Goal: Complete application form

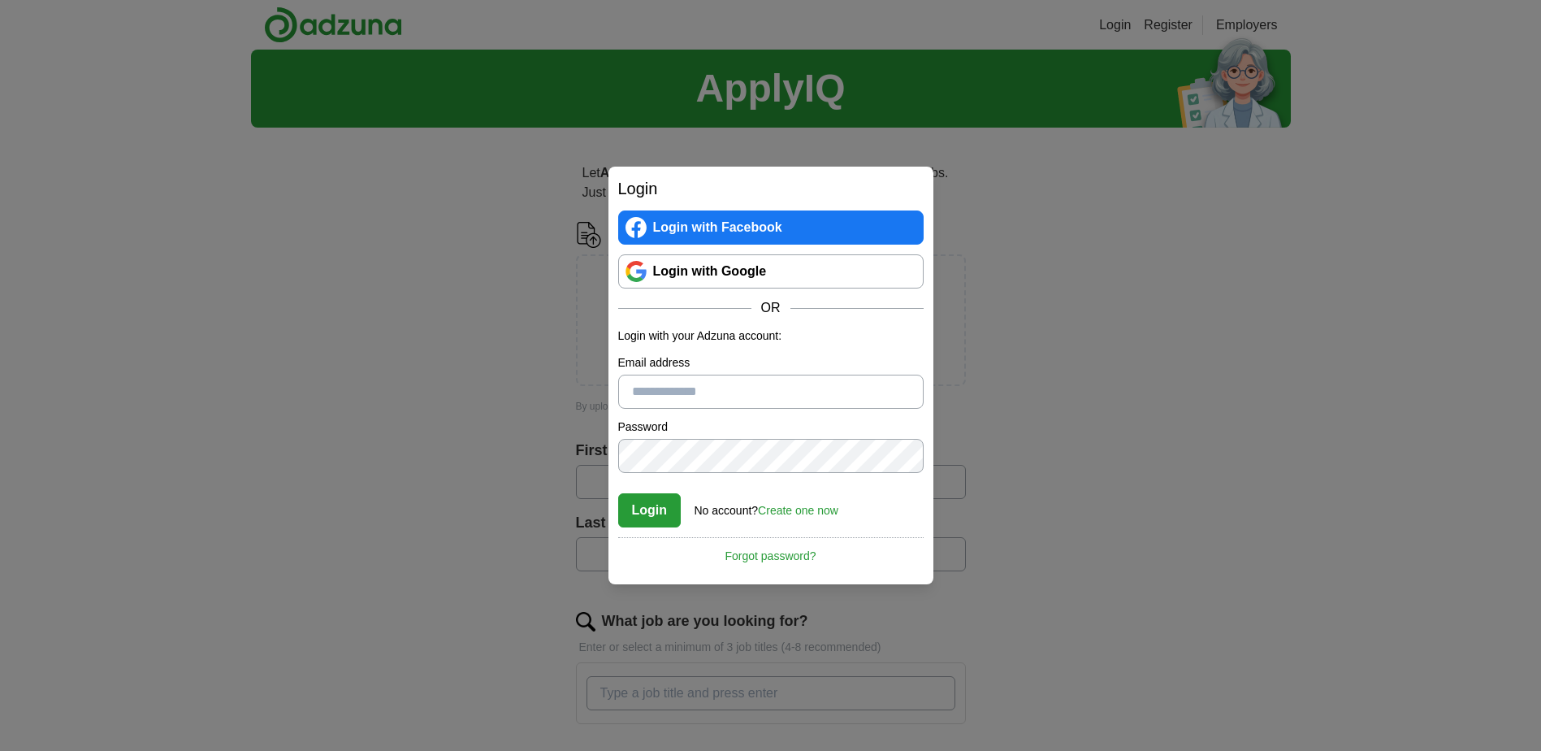
type input "**********"
click at [666, 514] on button "Login" at bounding box center [649, 510] width 63 height 34
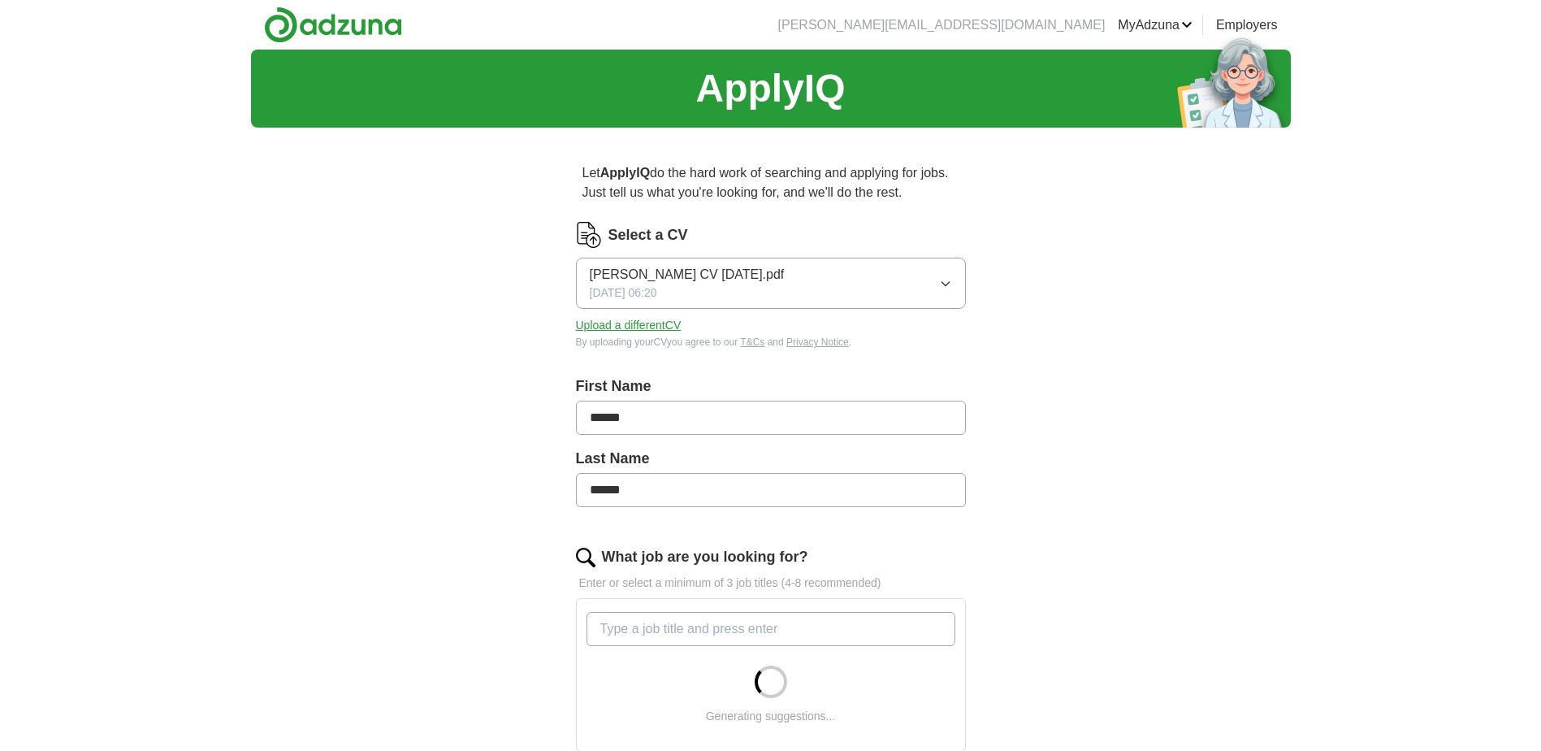
click at [949, 284] on icon "button" at bounding box center [945, 283] width 13 height 13
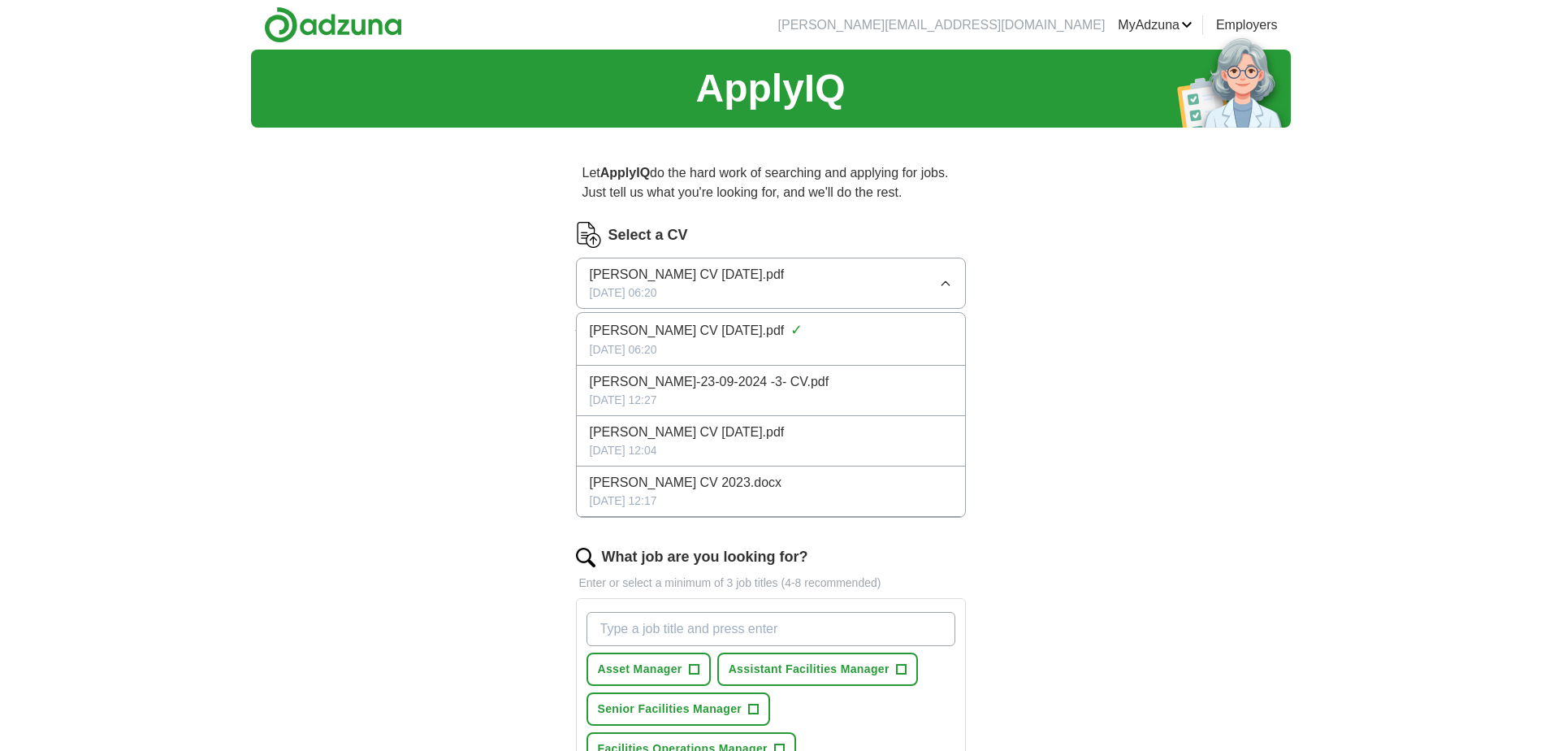
click at [1196, 433] on div "ApplyIQ Let ApplyIQ do the hard work of searching and applying for jobs. Just t…" at bounding box center [771, 722] width 1040 height 1345
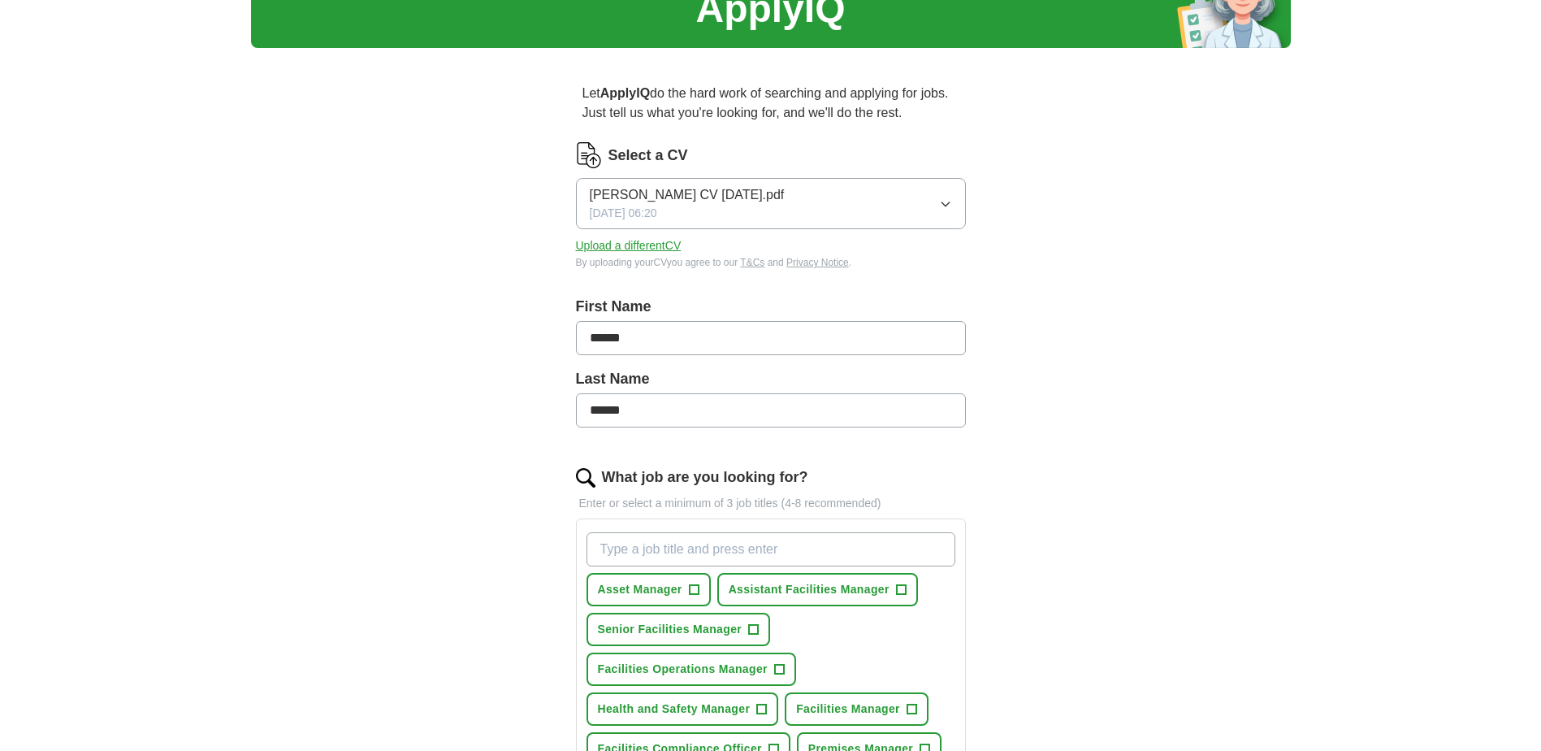
scroll to position [81, 0]
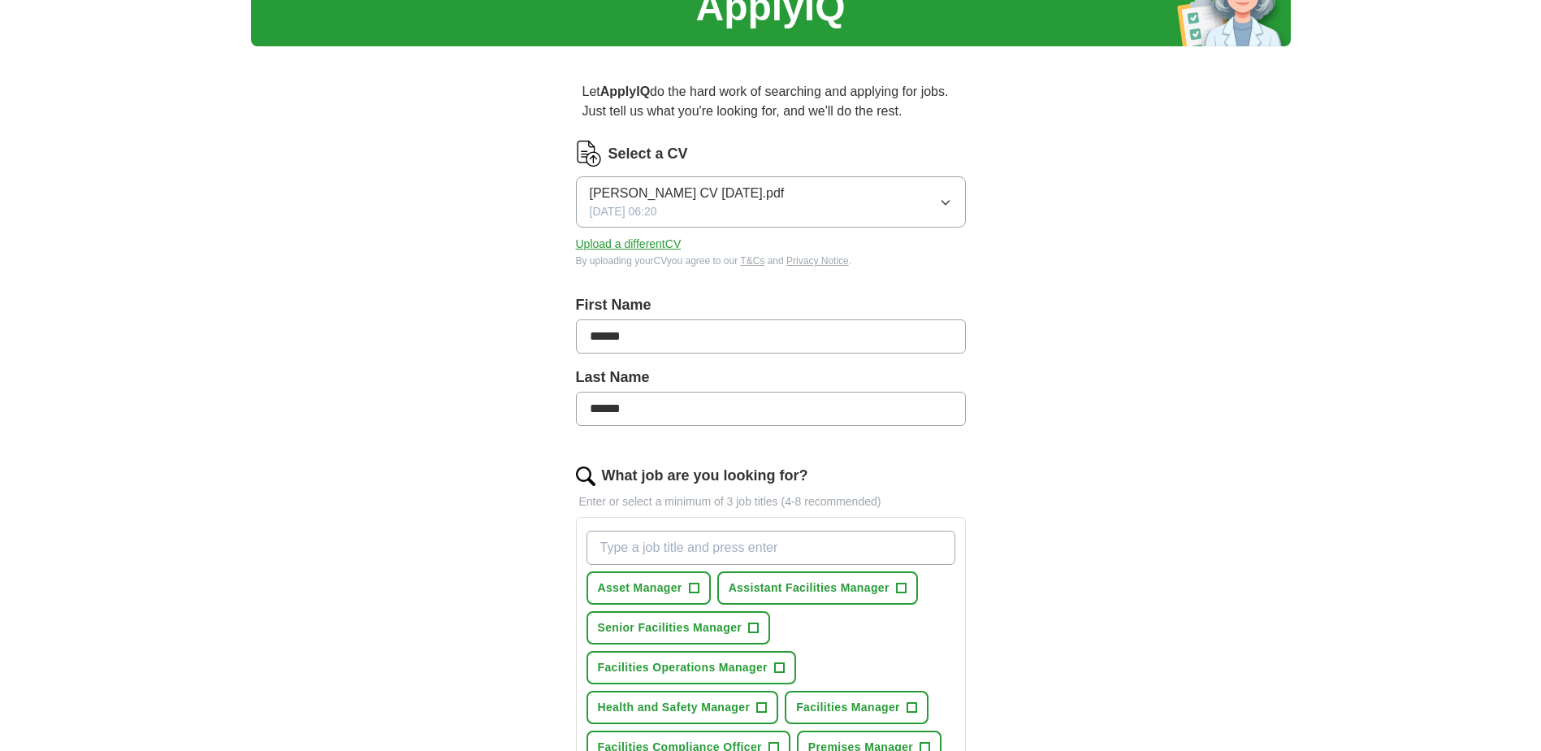
click at [646, 544] on input "What job are you looking for?" at bounding box center [771, 548] width 369 height 34
type input "f"
type input "Facilities Manager"
click at [1323, 554] on div "ApplyIQ Let ApplyIQ do the hard work of searching and applying for jobs. Just t…" at bounding box center [770, 650] width 1541 height 1364
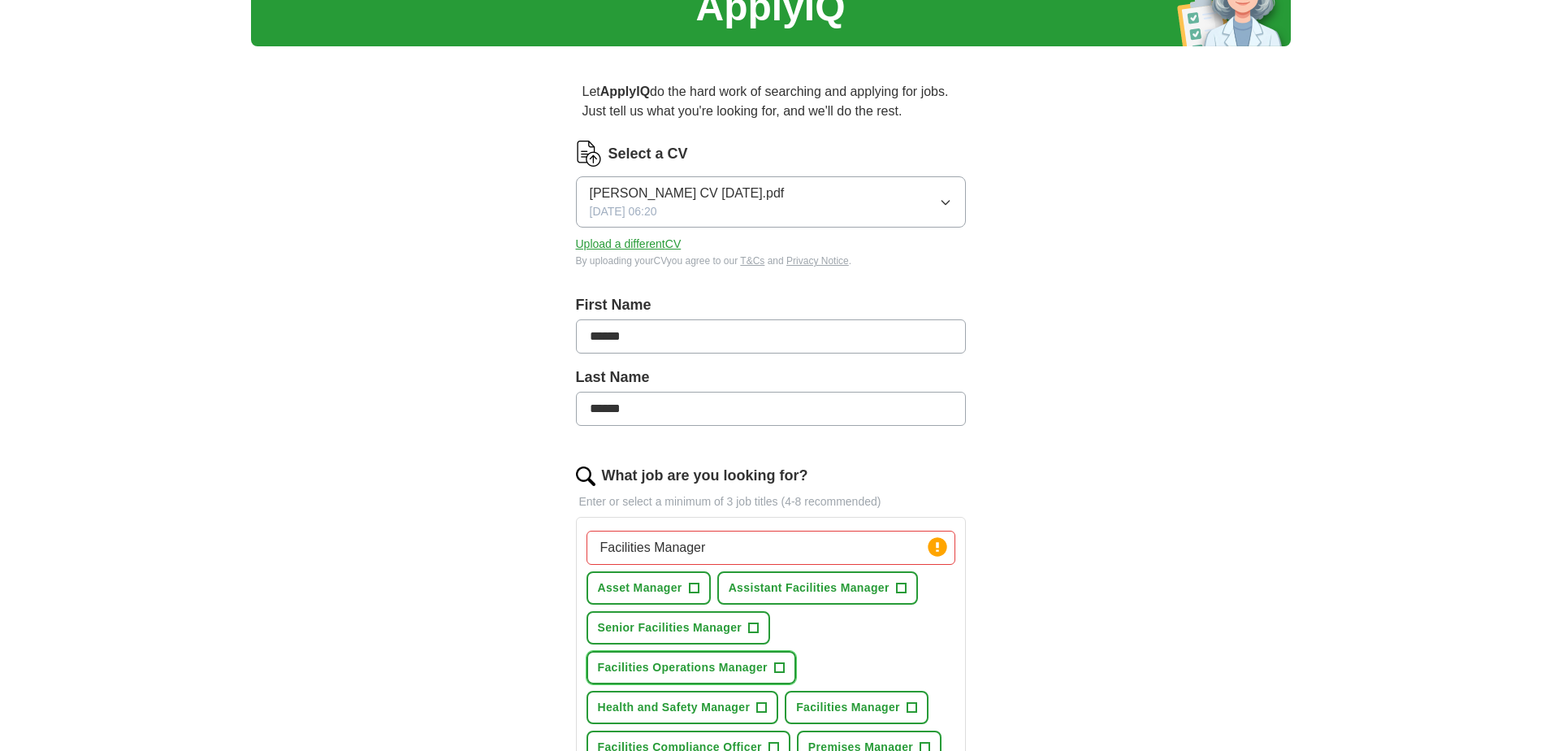
click at [717, 674] on span "Facilities Operations Manager" at bounding box center [683, 667] width 170 height 17
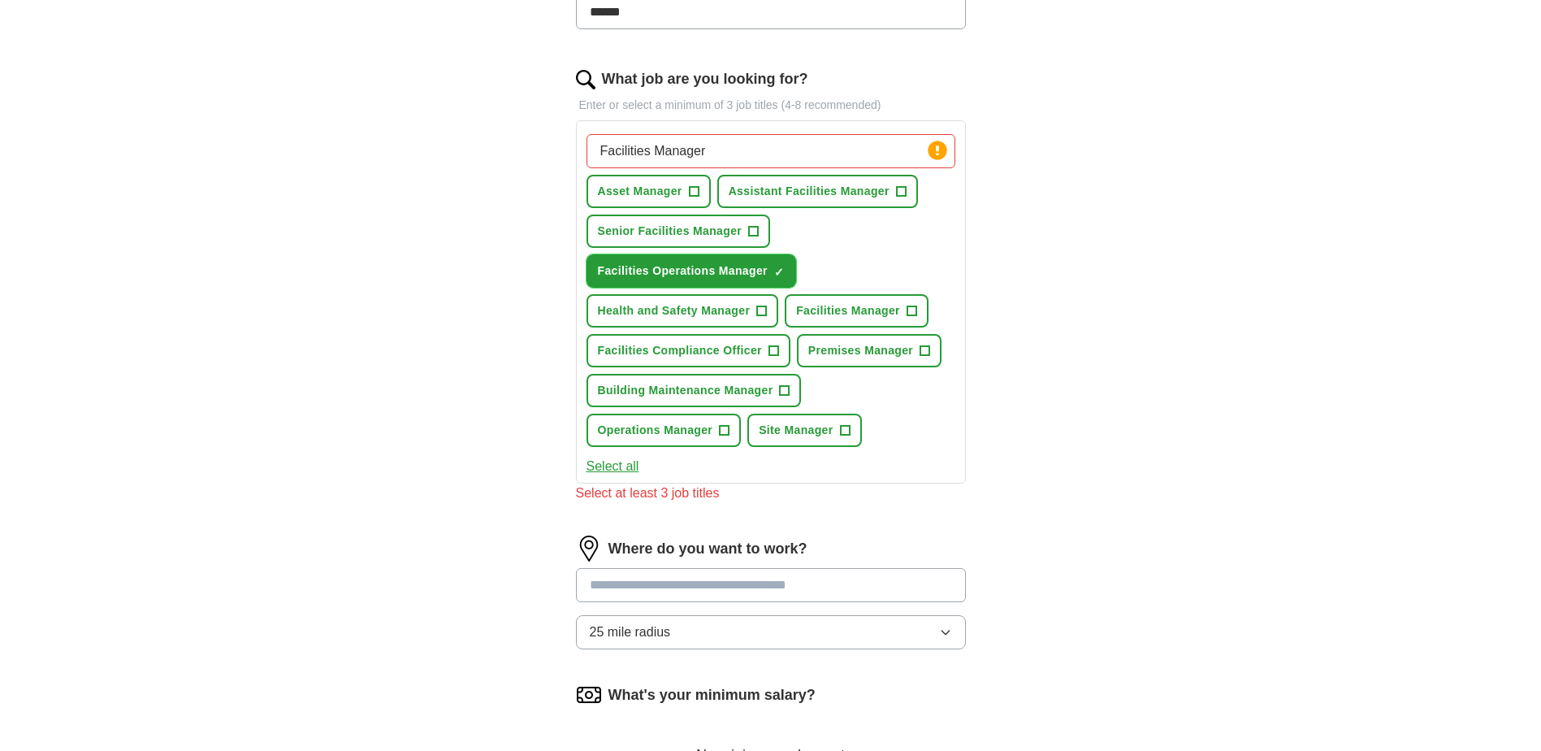
scroll to position [487, 0]
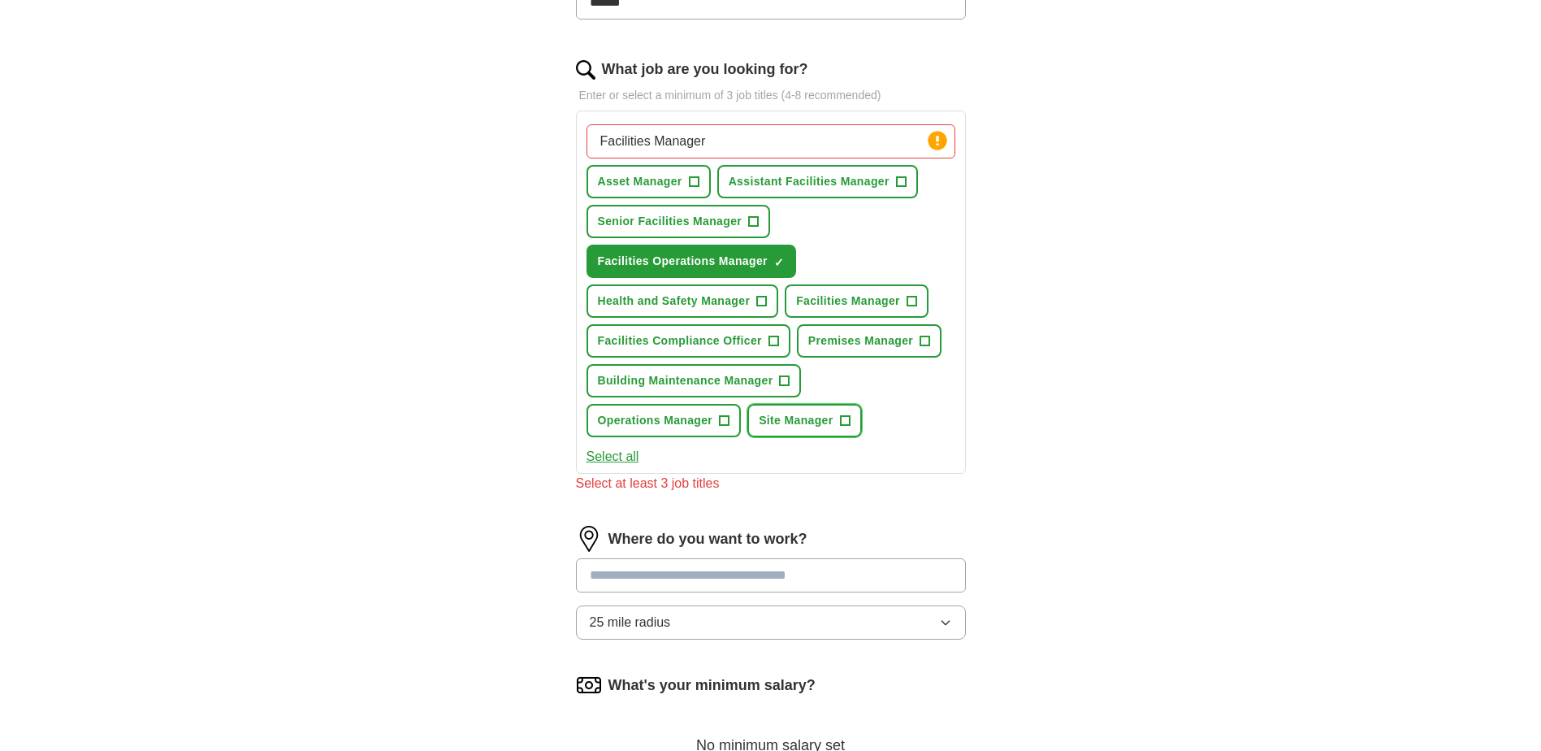
click at [802, 419] on span "Site Manager" at bounding box center [796, 420] width 74 height 17
click at [865, 304] on span "Facilities Manager" at bounding box center [848, 300] width 104 height 17
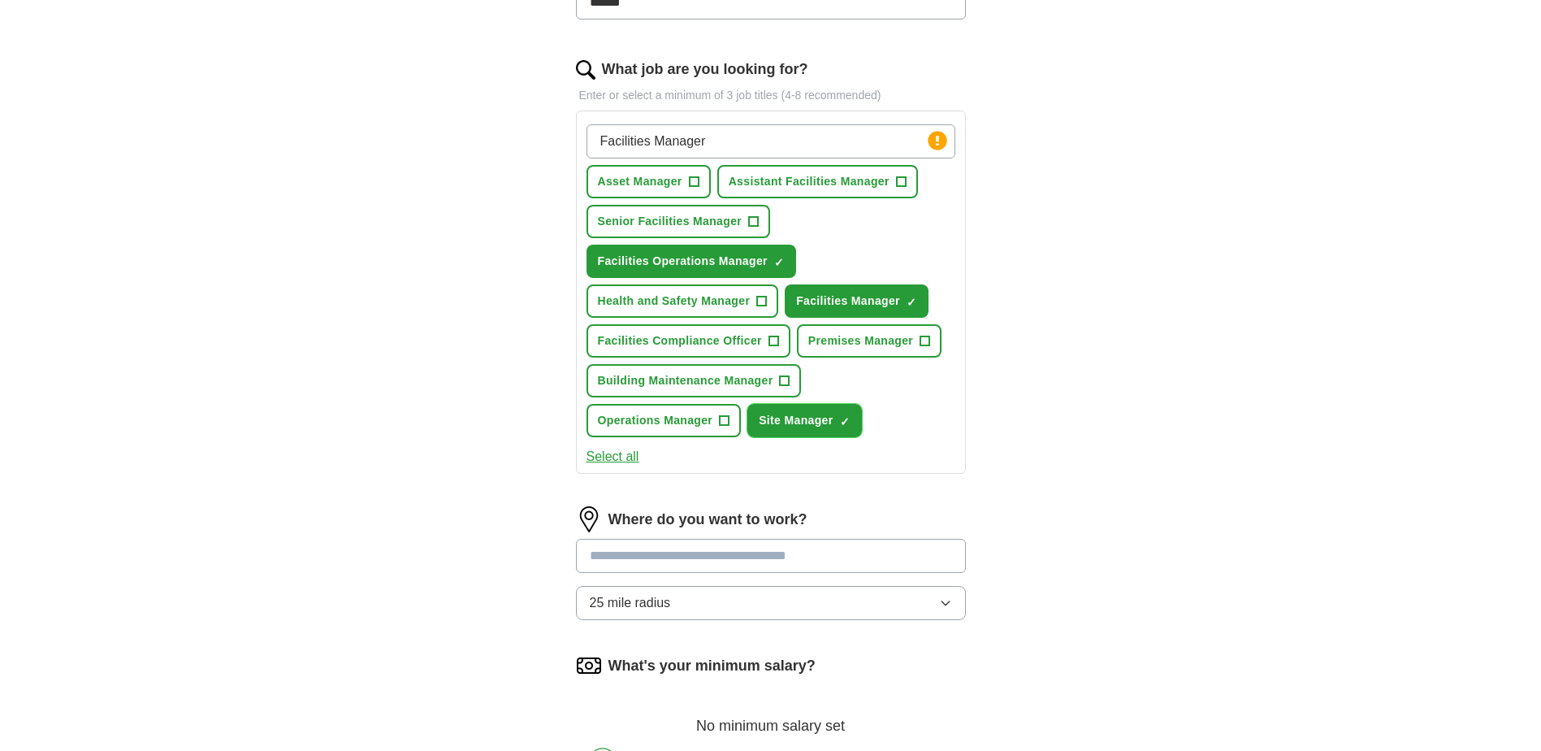
click at [812, 419] on span "Site Manager" at bounding box center [796, 420] width 74 height 17
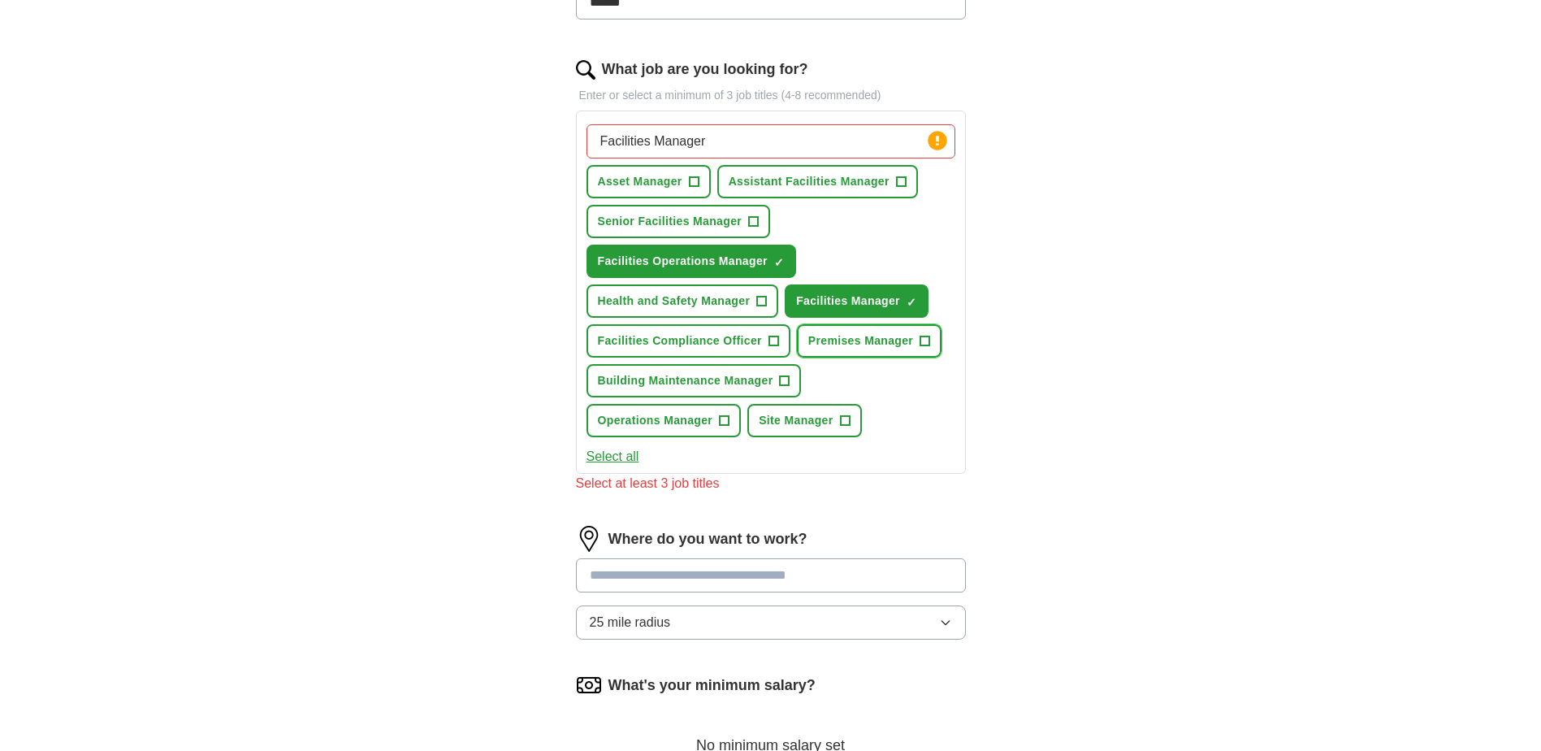
click at [849, 340] on span "Premises Manager" at bounding box center [860, 340] width 105 height 17
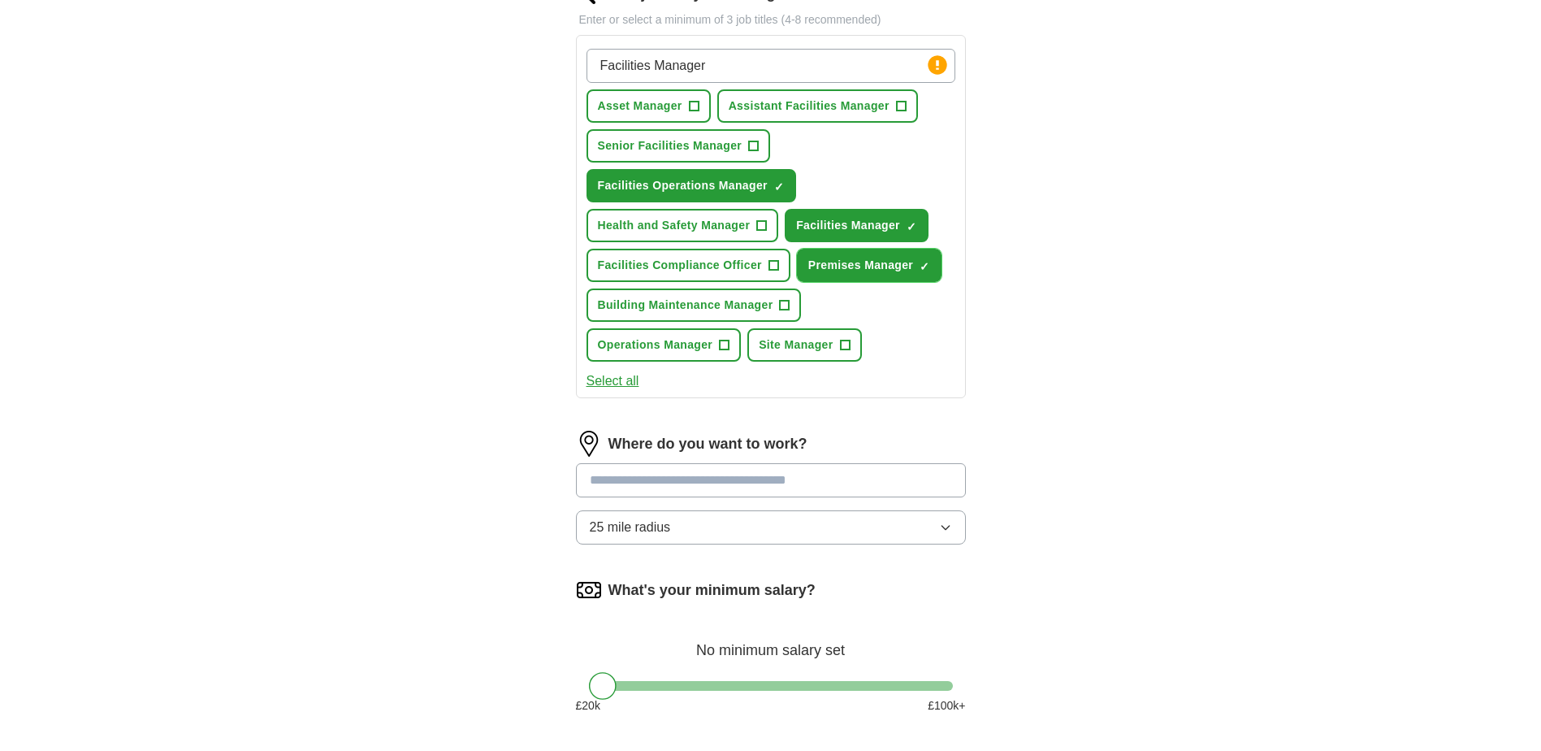
scroll to position [650, 0]
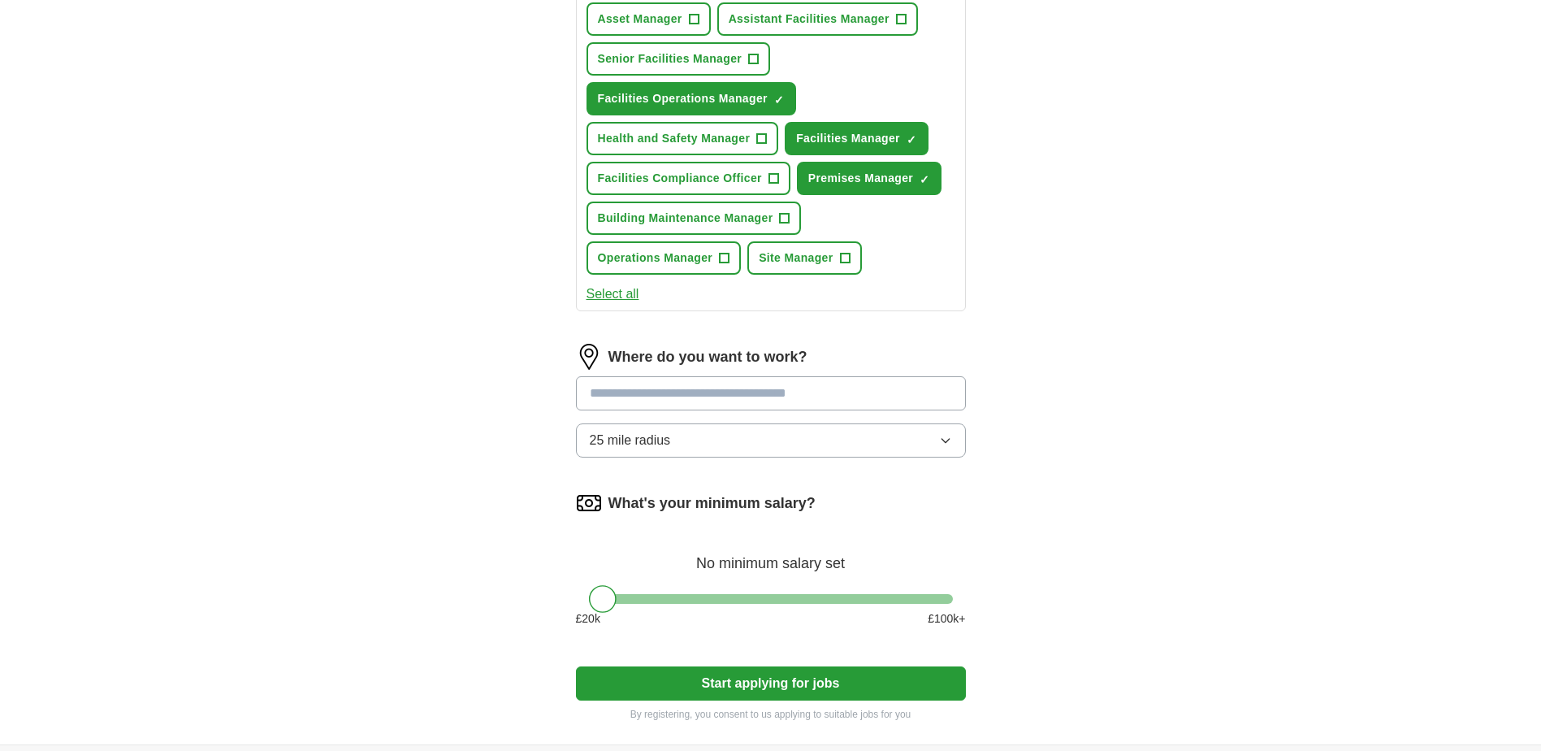
click at [727, 398] on input at bounding box center [771, 393] width 390 height 34
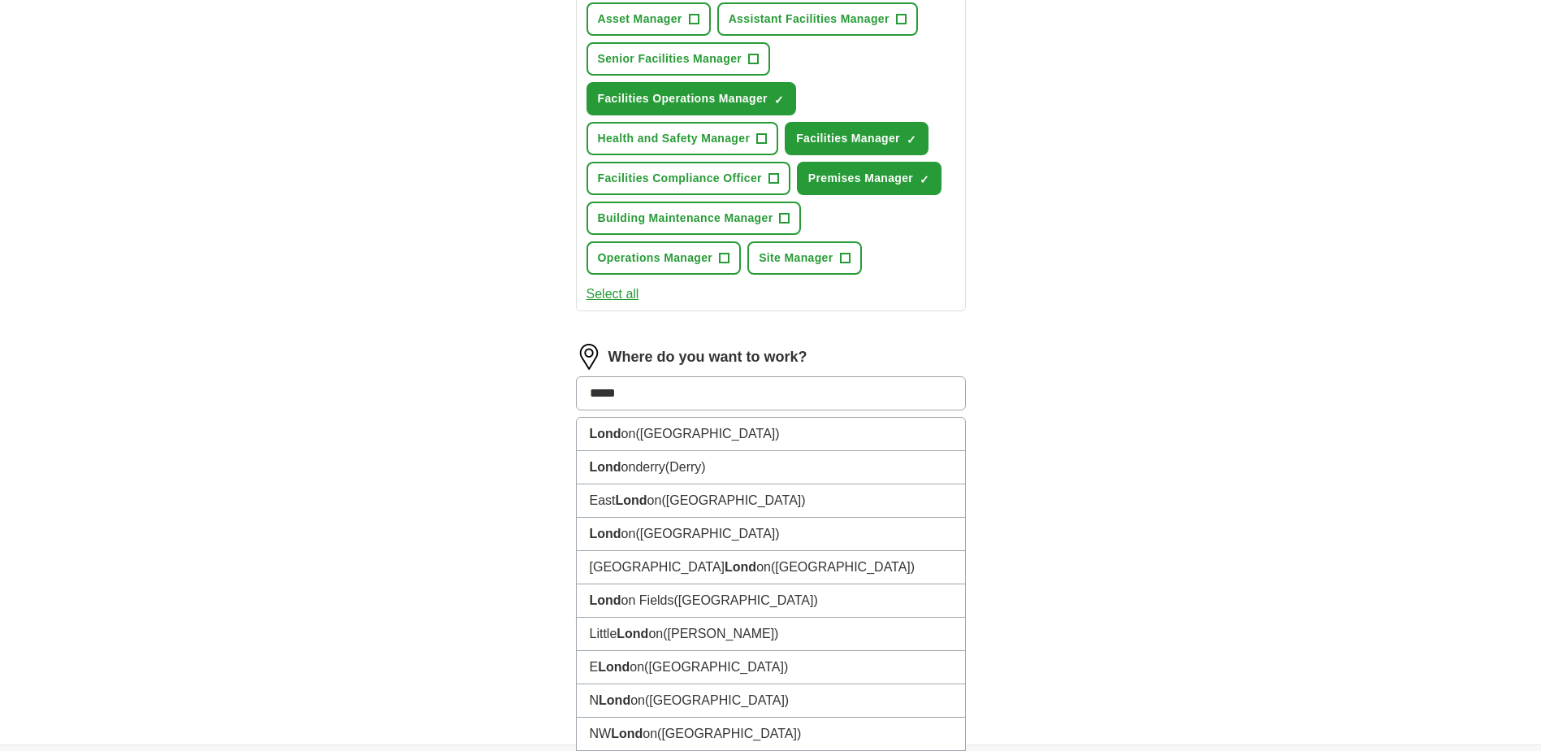
type input "******"
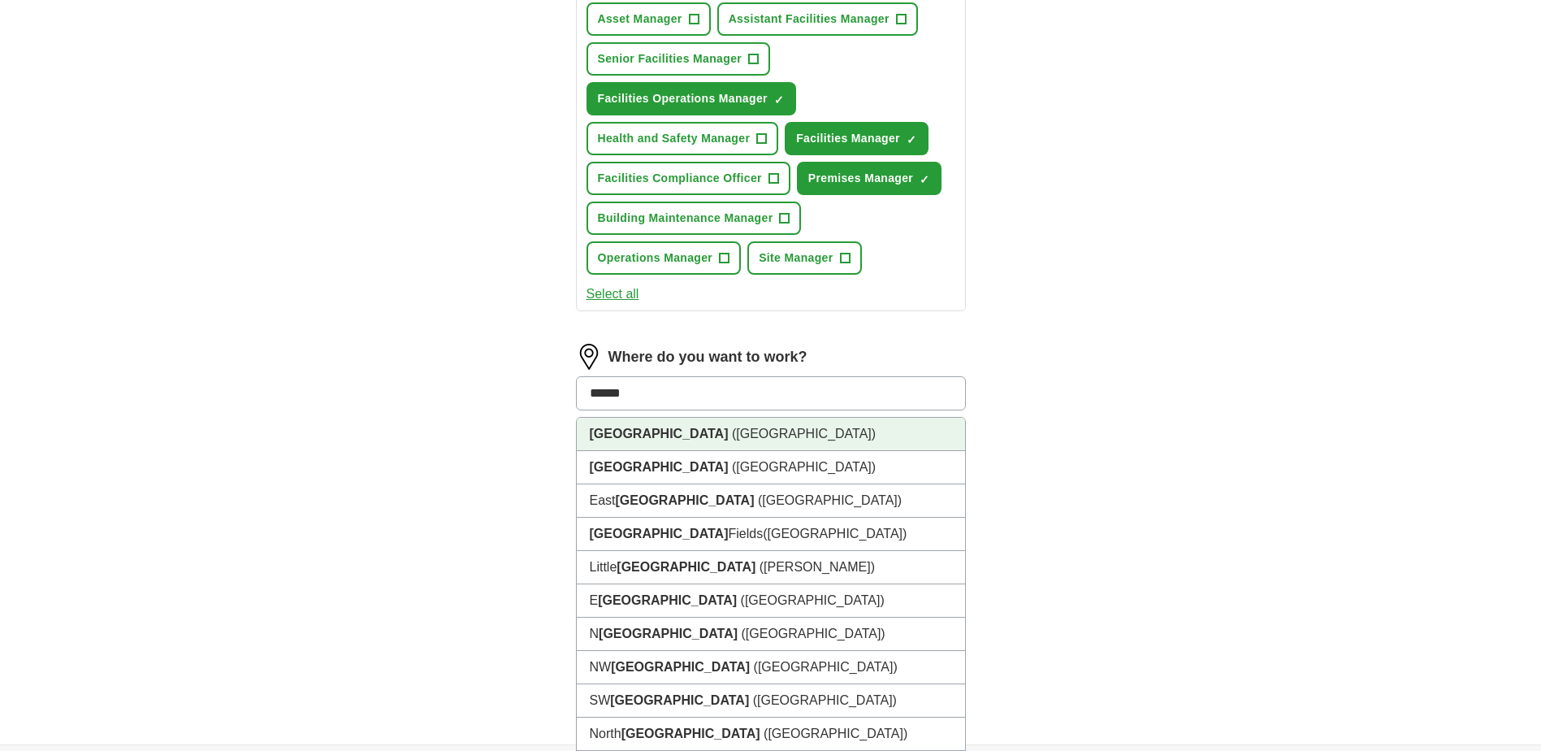
click at [671, 431] on li "[GEOGRAPHIC_DATA] ([GEOGRAPHIC_DATA])" at bounding box center [771, 434] width 388 height 33
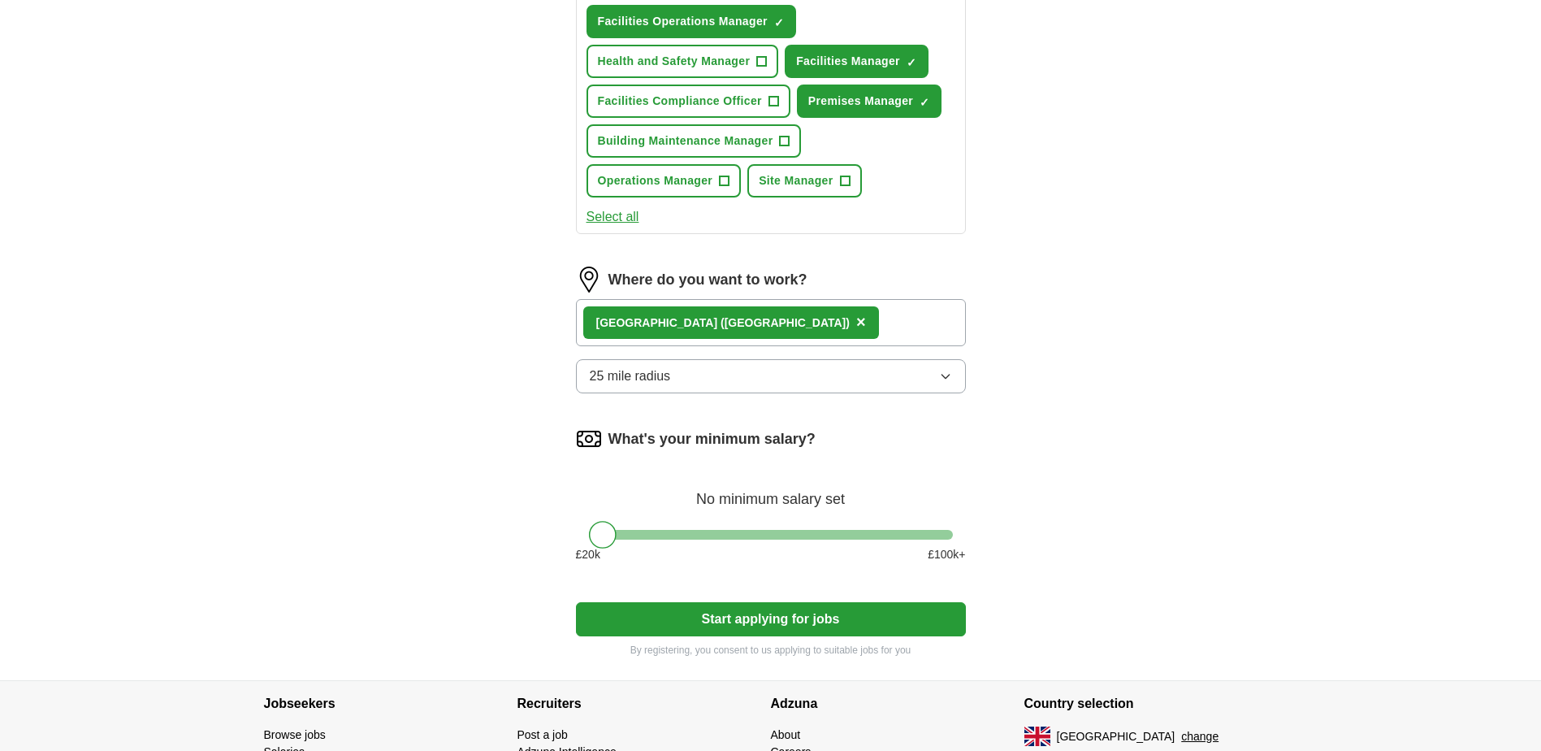
scroll to position [812, 0]
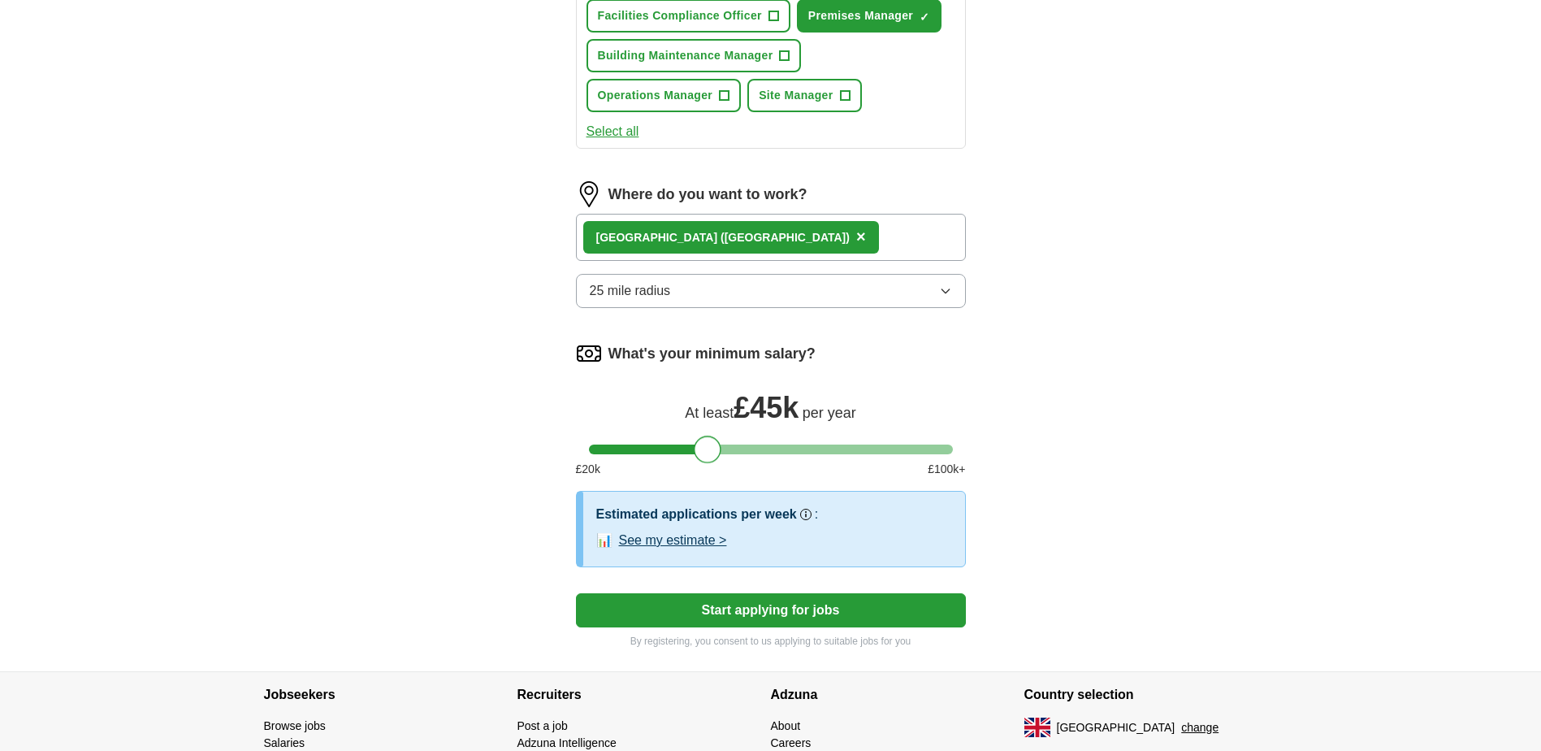
click at [708, 448] on div at bounding box center [771, 449] width 364 height 10
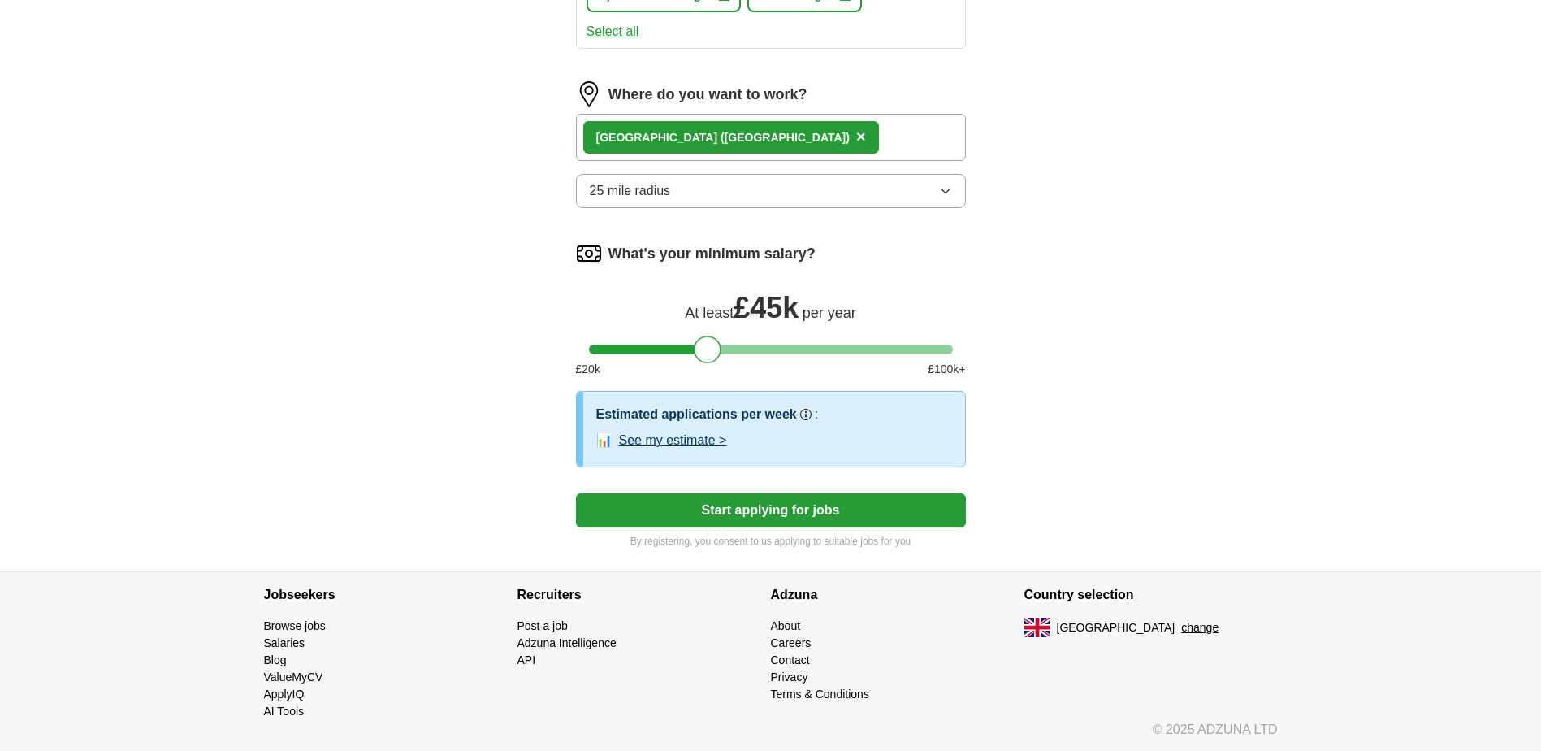
scroll to position [914, 0]
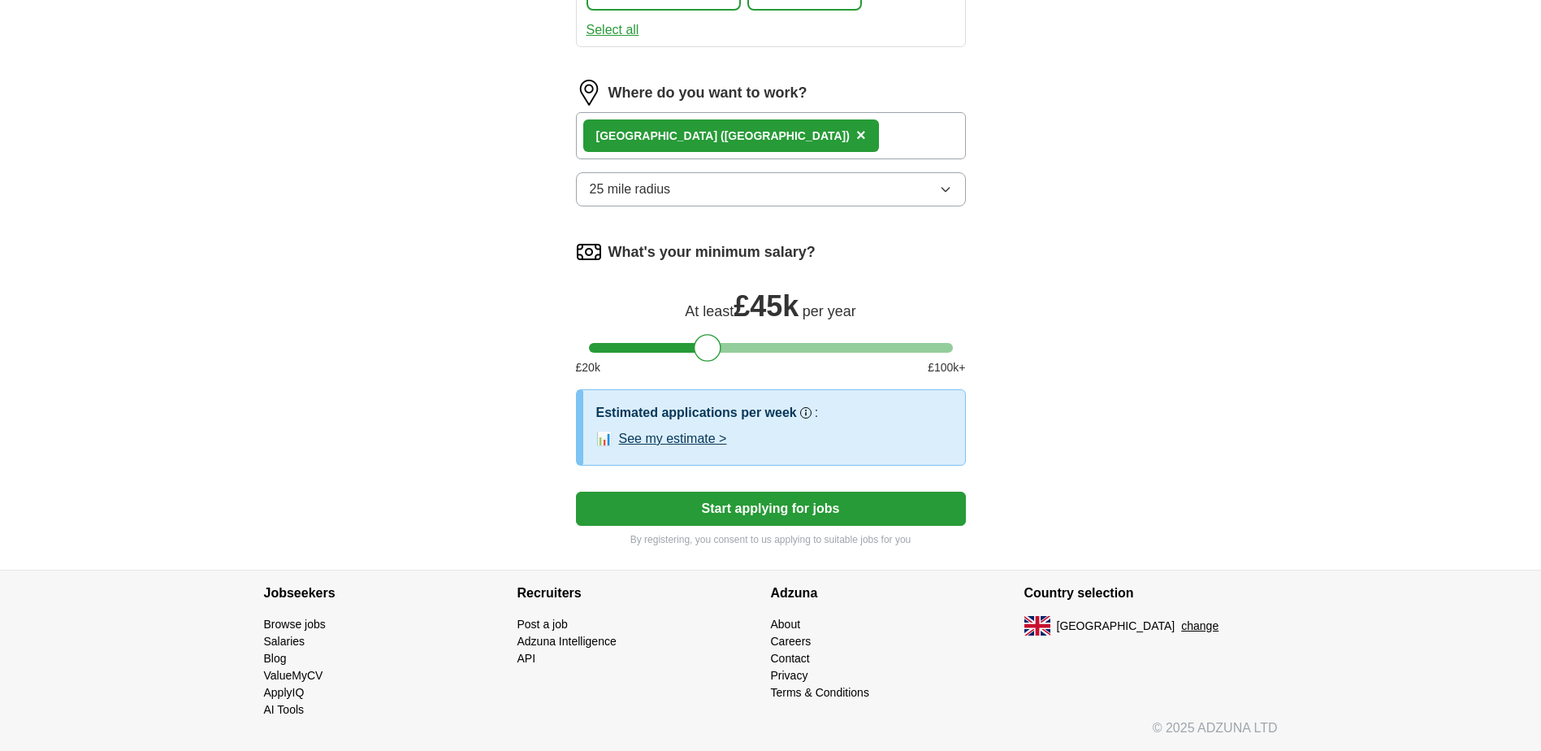
click at [787, 498] on button "Start applying for jobs" at bounding box center [771, 509] width 390 height 34
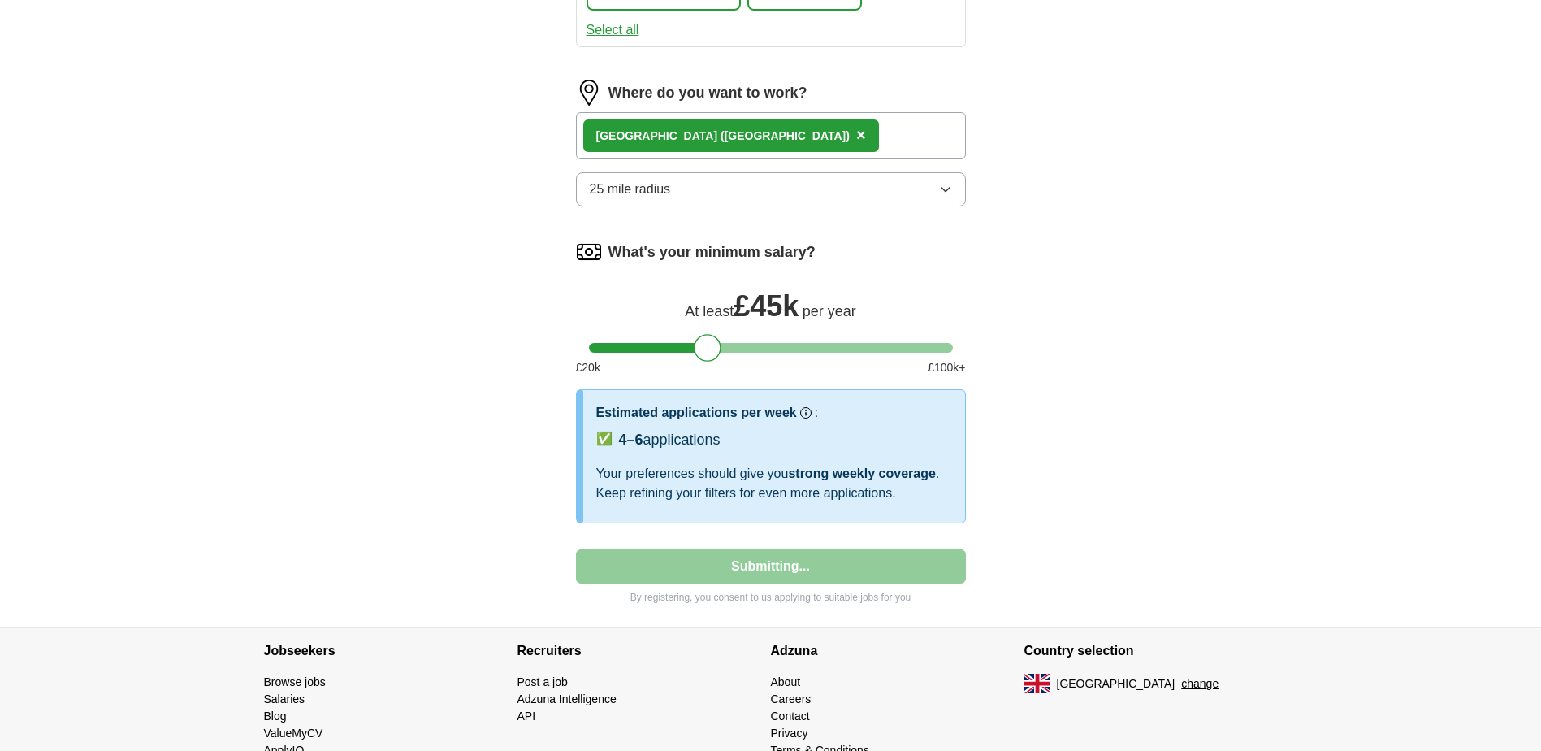
select select "**"
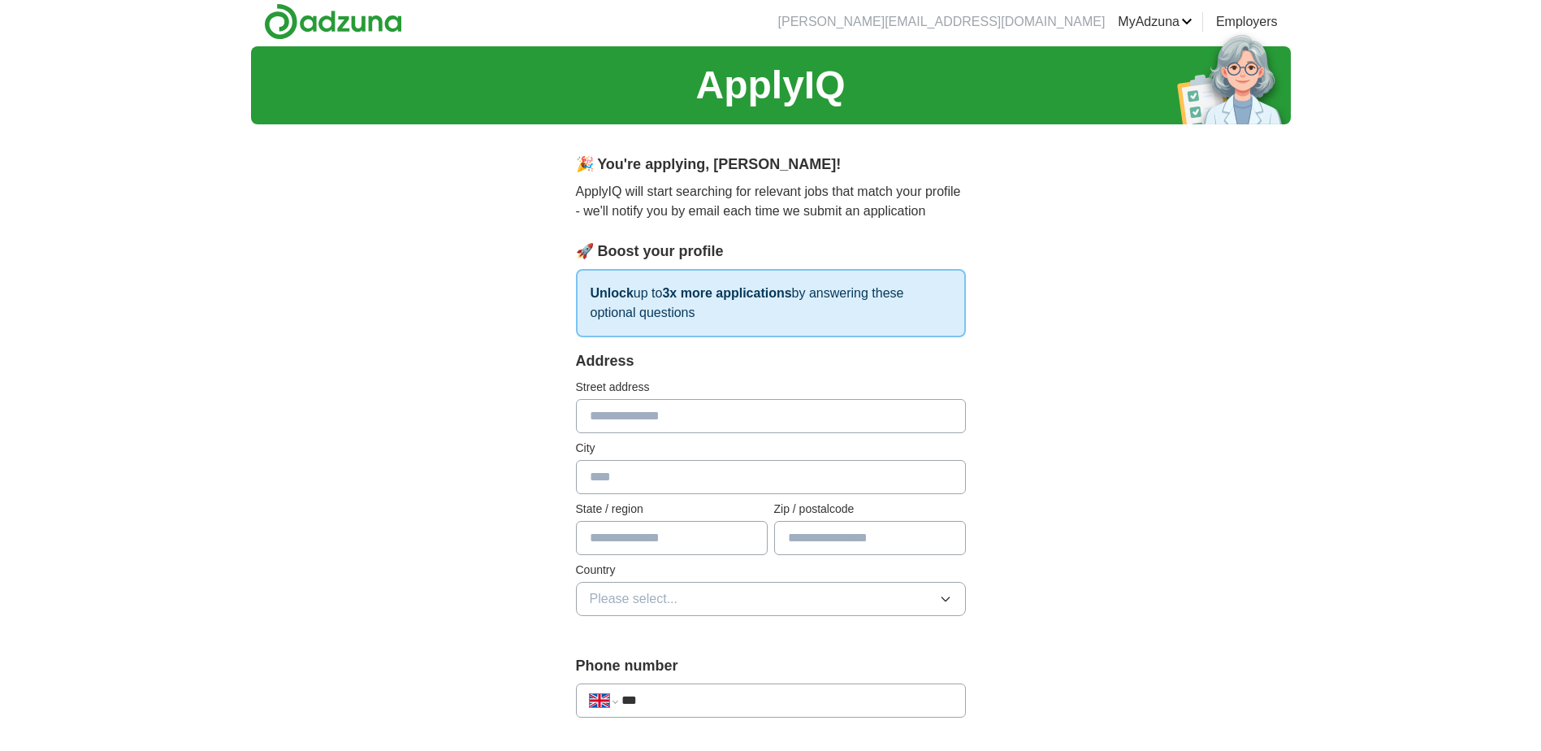
scroll to position [0, 0]
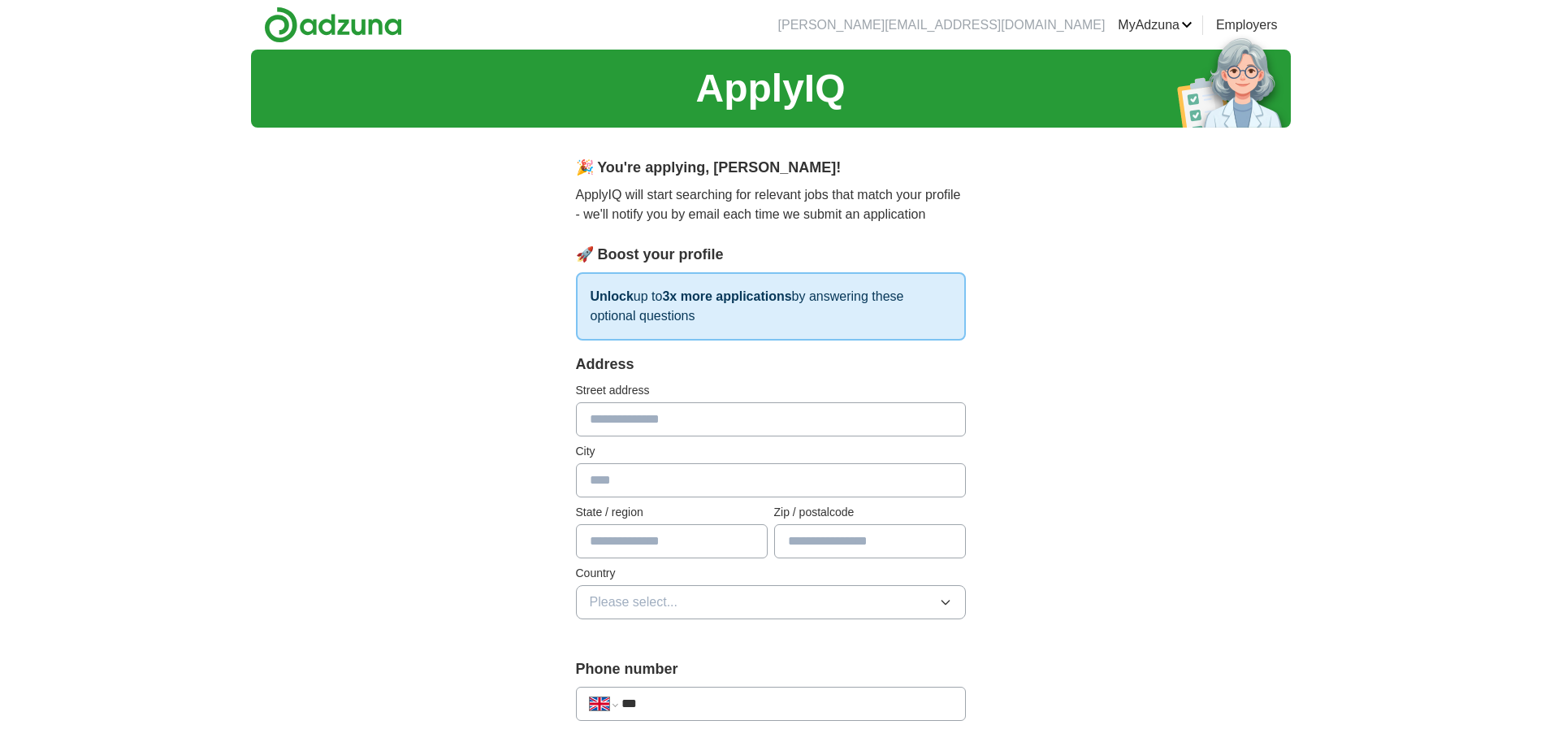
click at [634, 412] on input "text" at bounding box center [771, 419] width 390 height 34
type input "**********"
type input "******"
type input "*******"
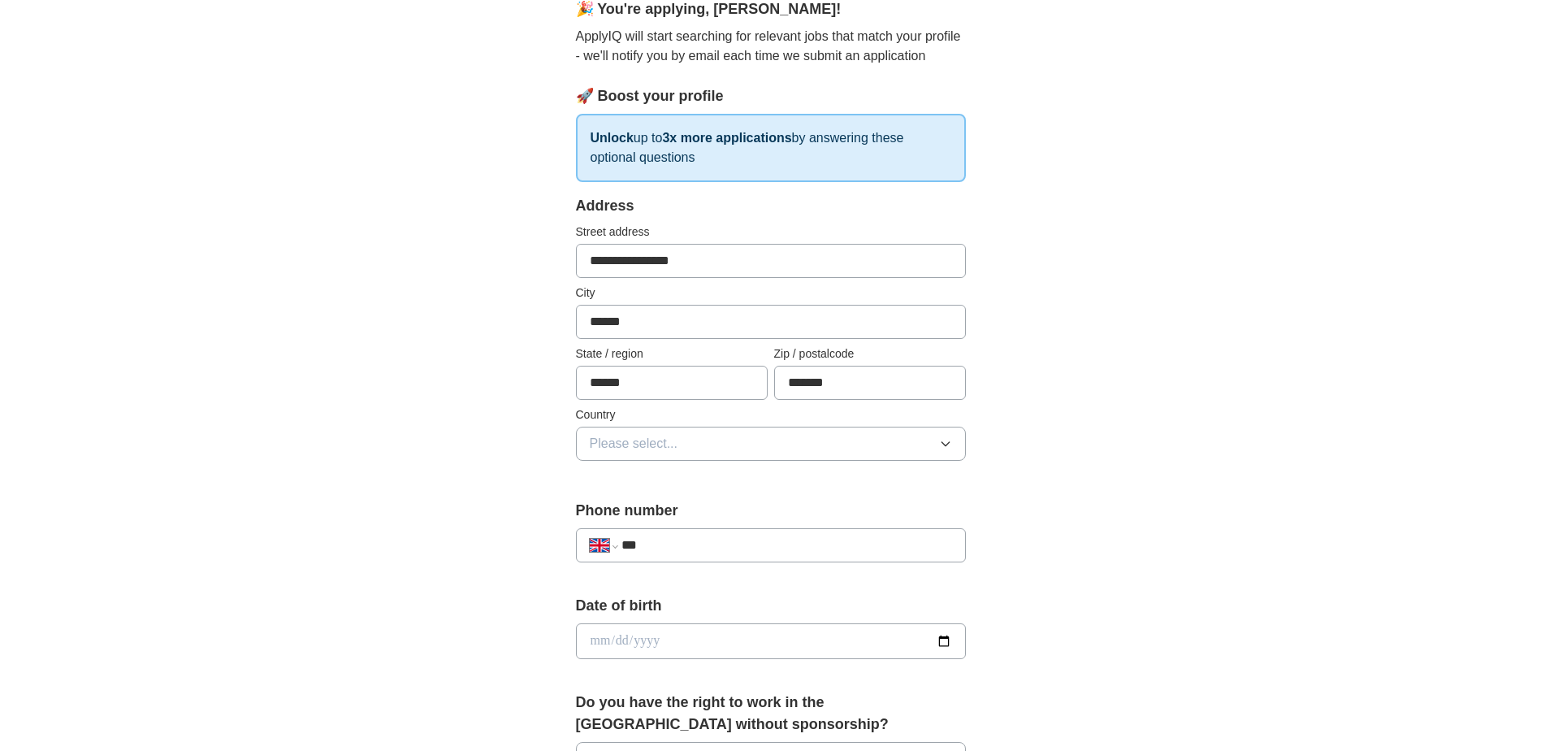
scroll to position [162, 0]
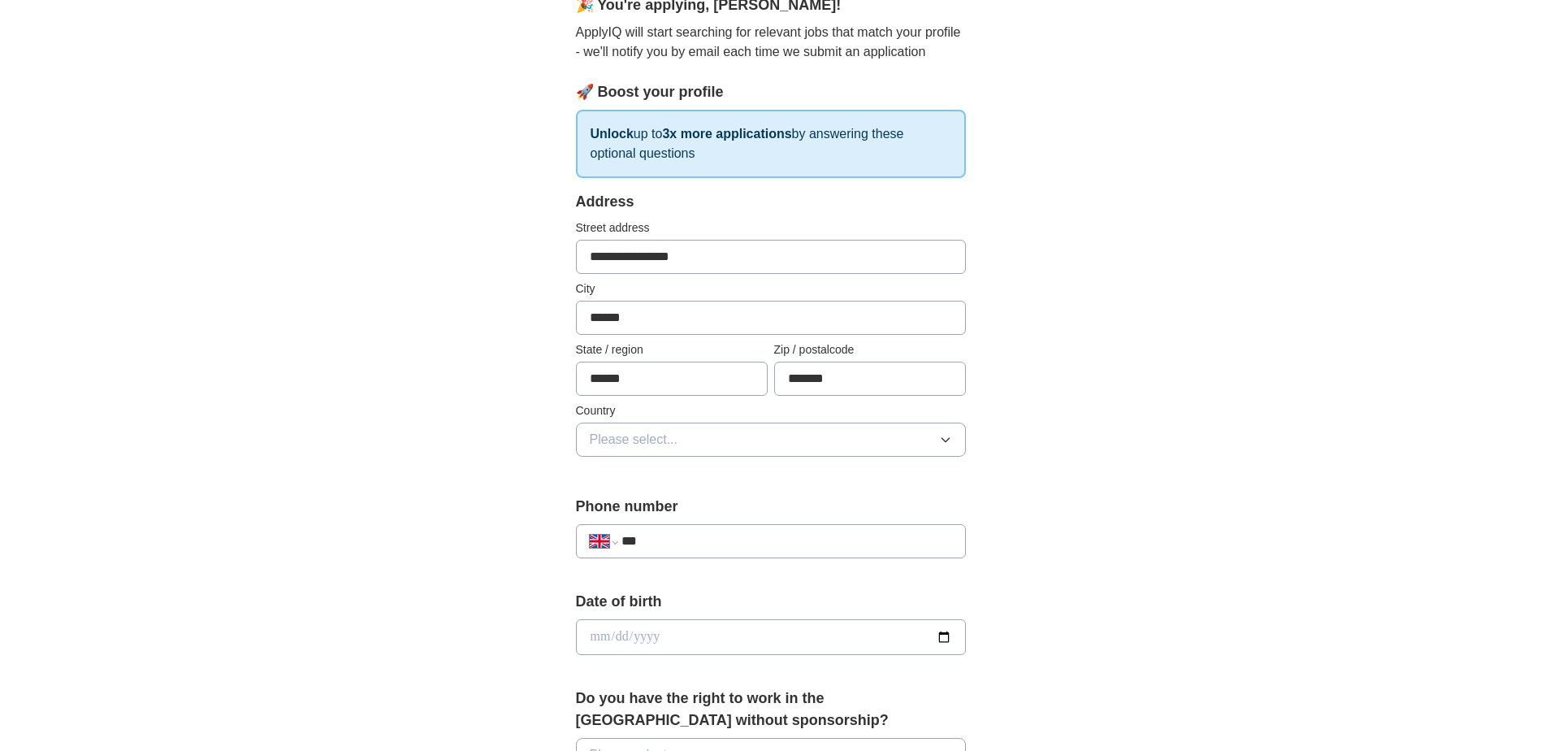
click at [708, 540] on input "***" at bounding box center [787, 540] width 330 height 19
type input "**********"
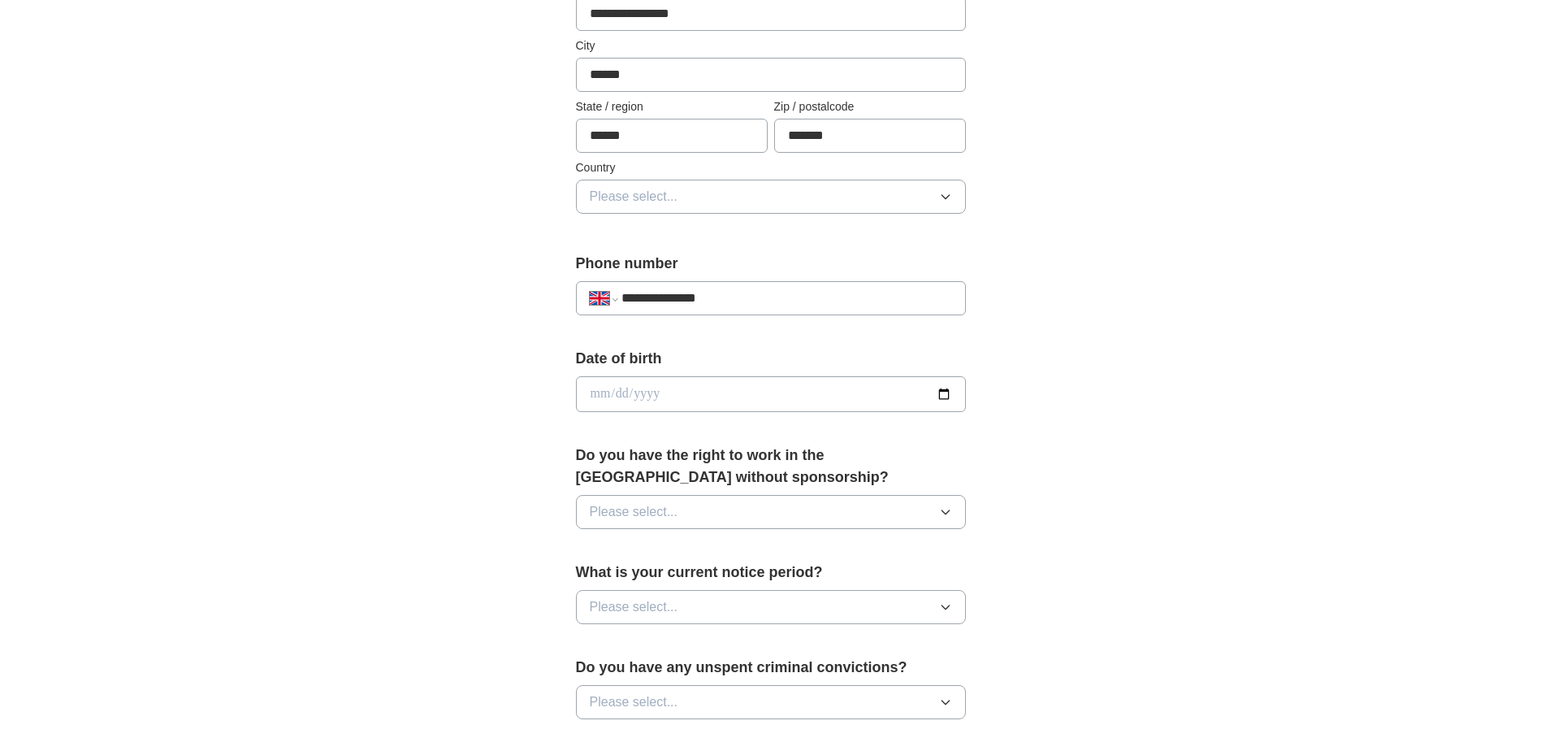
scroll to position [406, 0]
click at [668, 399] on input "date" at bounding box center [771, 393] width 390 height 36
type input "**********"
click at [643, 509] on span "Please select..." at bounding box center [634, 510] width 89 height 19
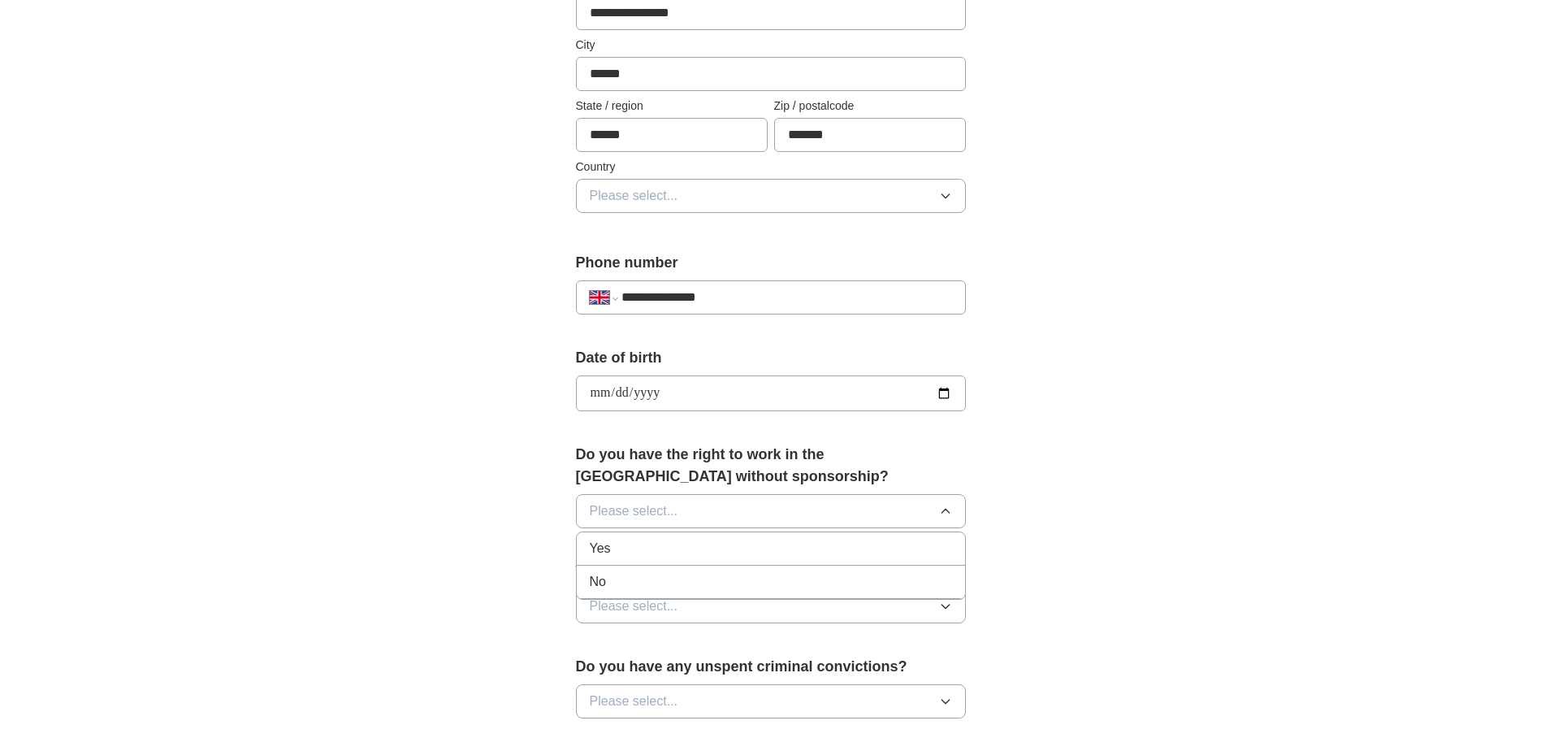
click at [641, 556] on div "Yes" at bounding box center [771, 548] width 362 height 19
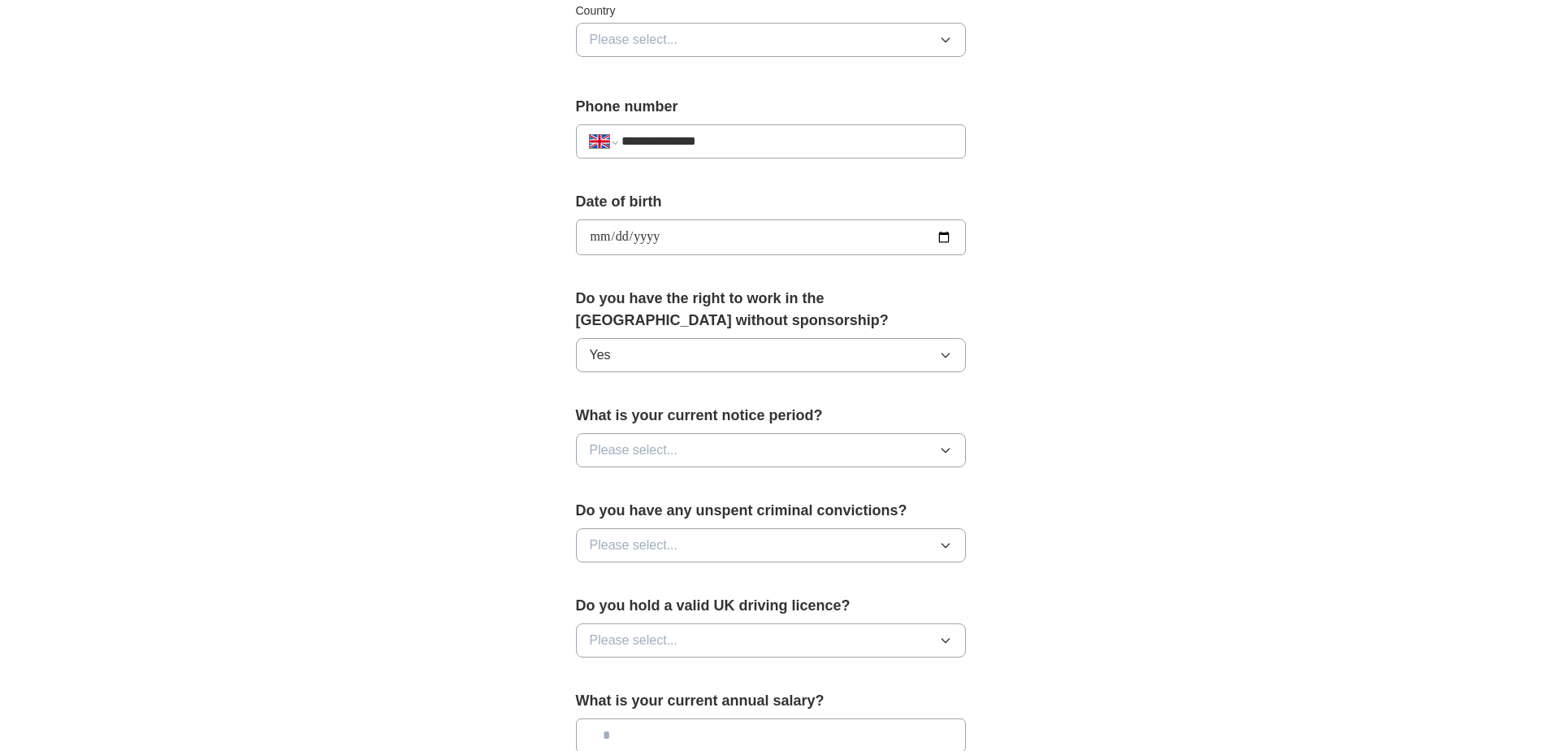
scroll to position [569, 0]
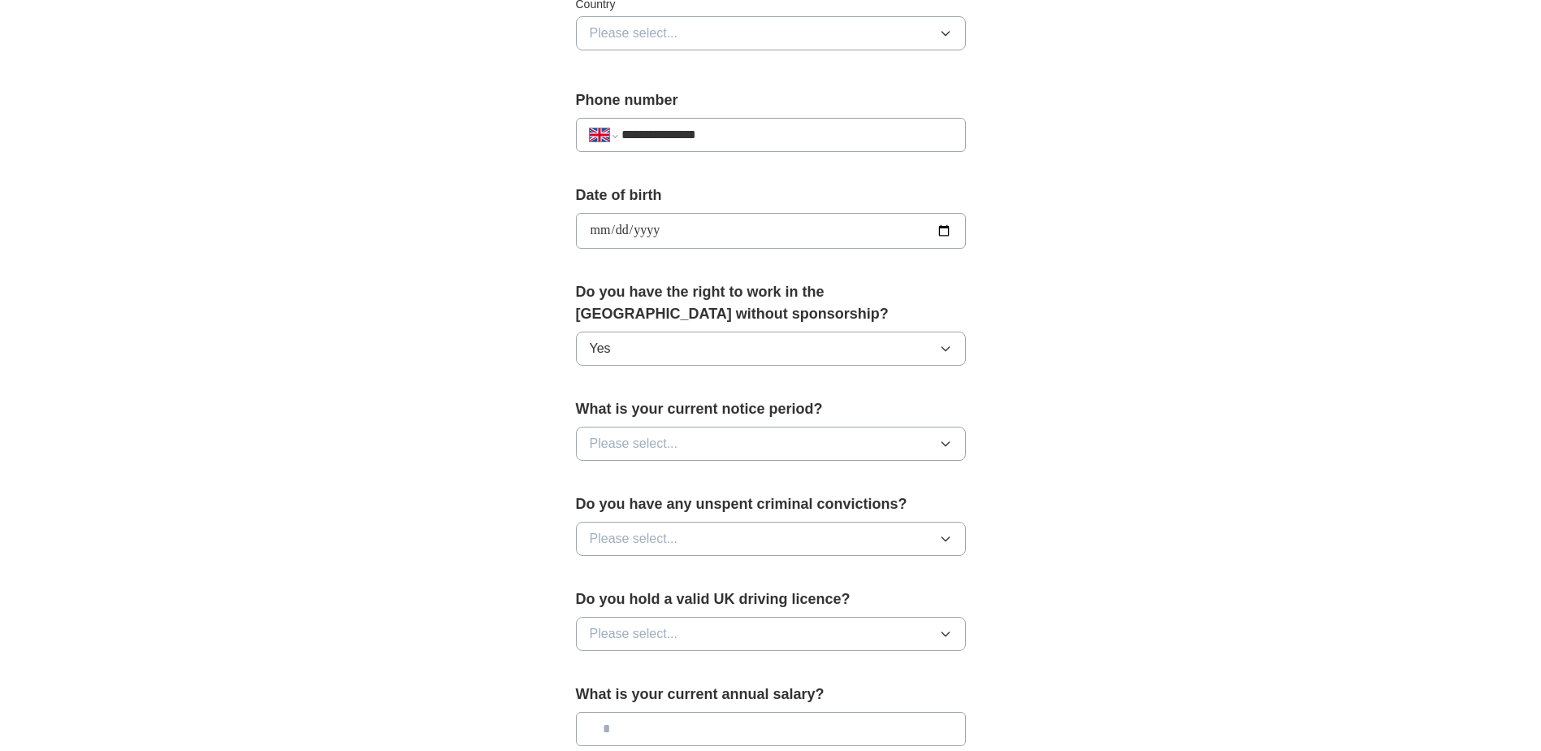
click at [653, 440] on span "Please select..." at bounding box center [634, 443] width 89 height 19
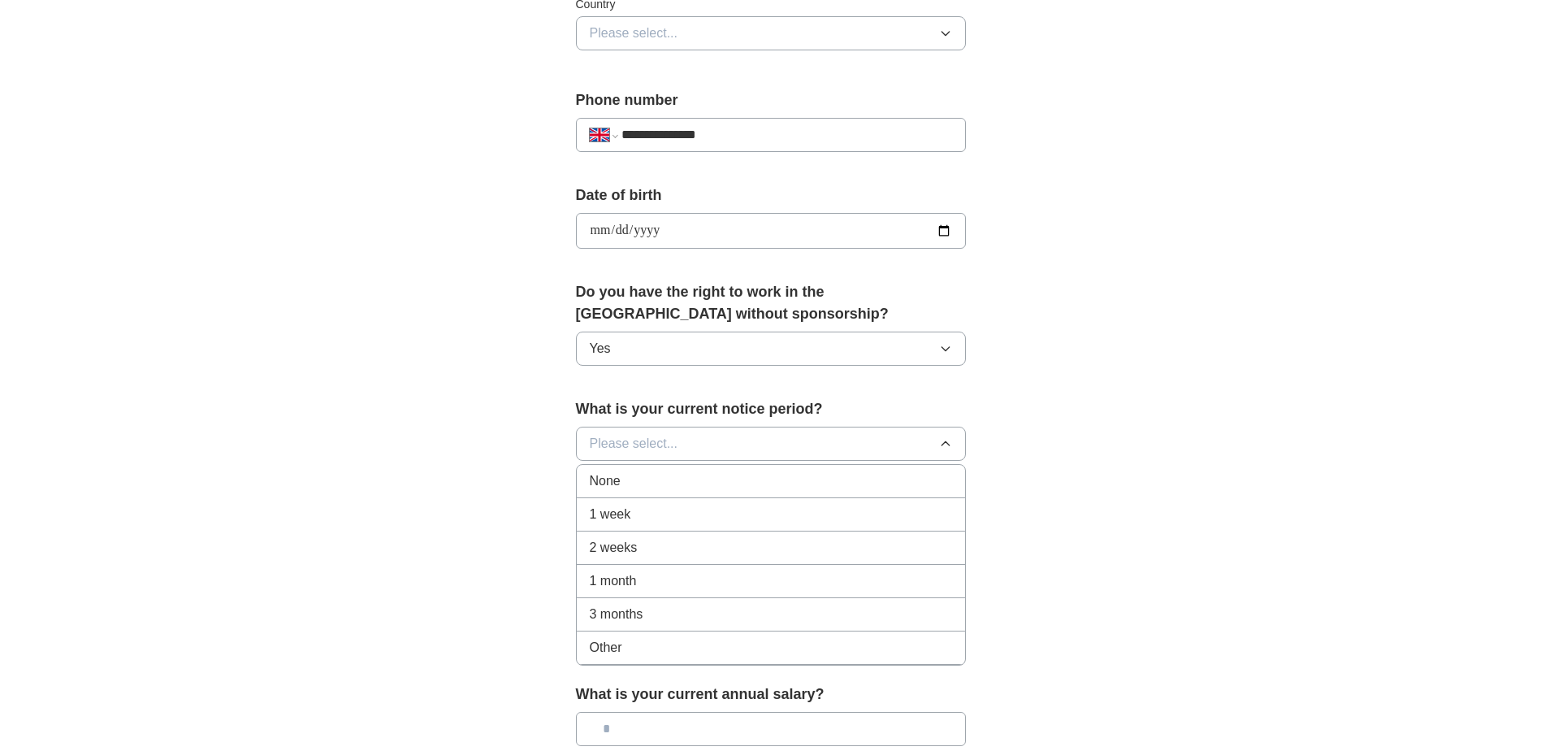
click at [625, 579] on span "1 month" at bounding box center [613, 580] width 47 height 19
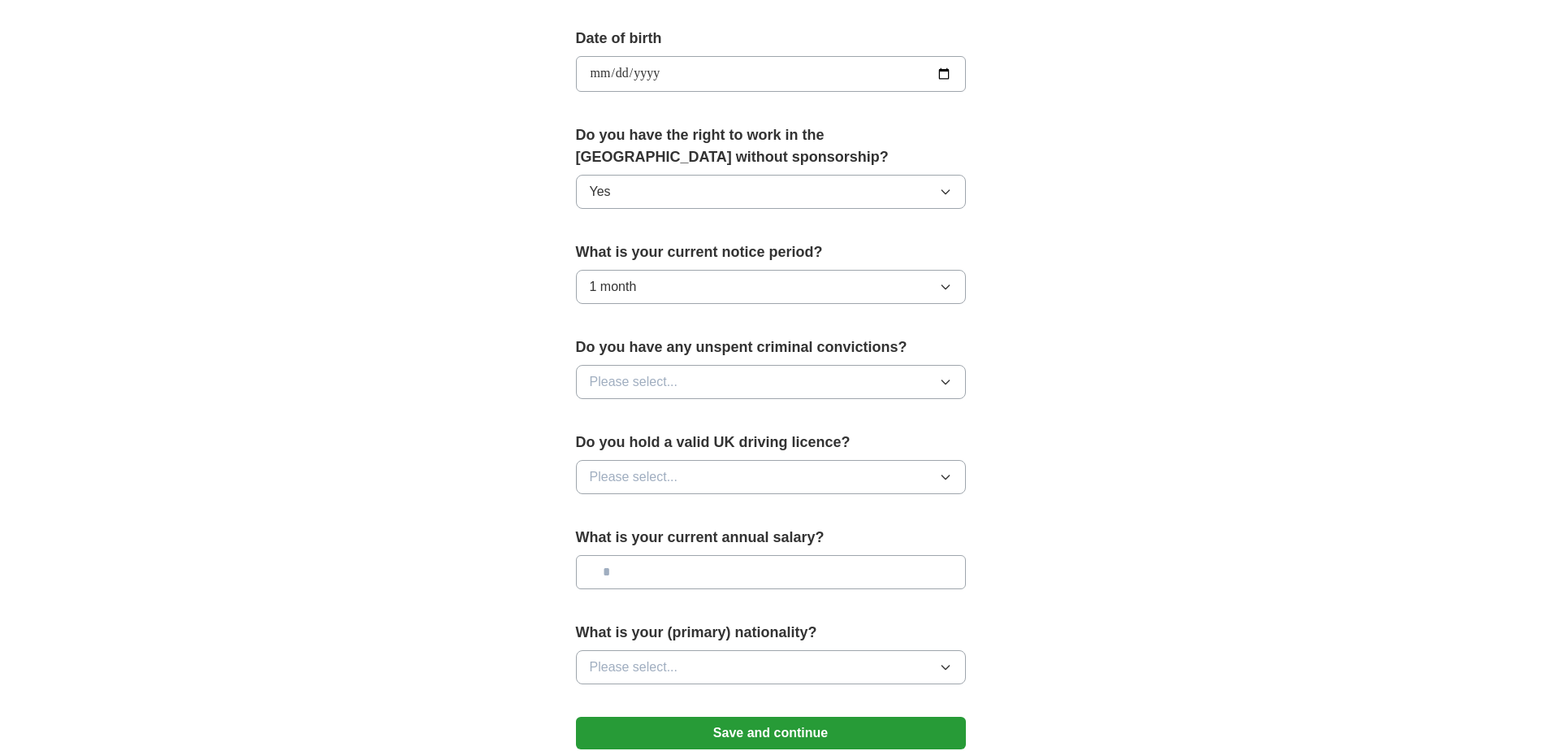
scroll to position [731, 0]
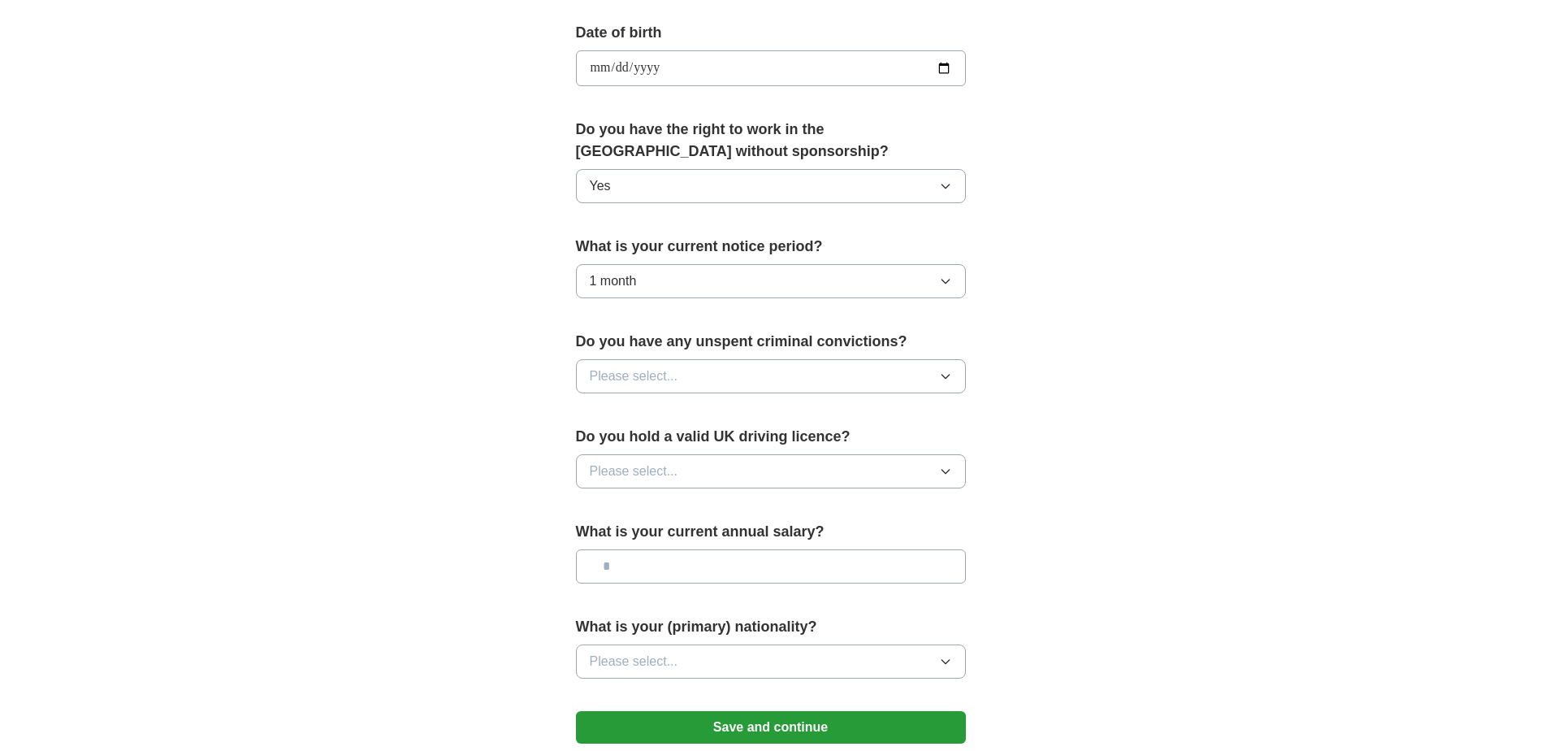
click at [659, 384] on span "Please select..." at bounding box center [634, 375] width 89 height 19
click at [633, 456] on div "No" at bounding box center [771, 446] width 362 height 19
click at [667, 474] on span "Please select..." at bounding box center [634, 470] width 89 height 19
click at [614, 512] on div "Yes" at bounding box center [771, 508] width 362 height 19
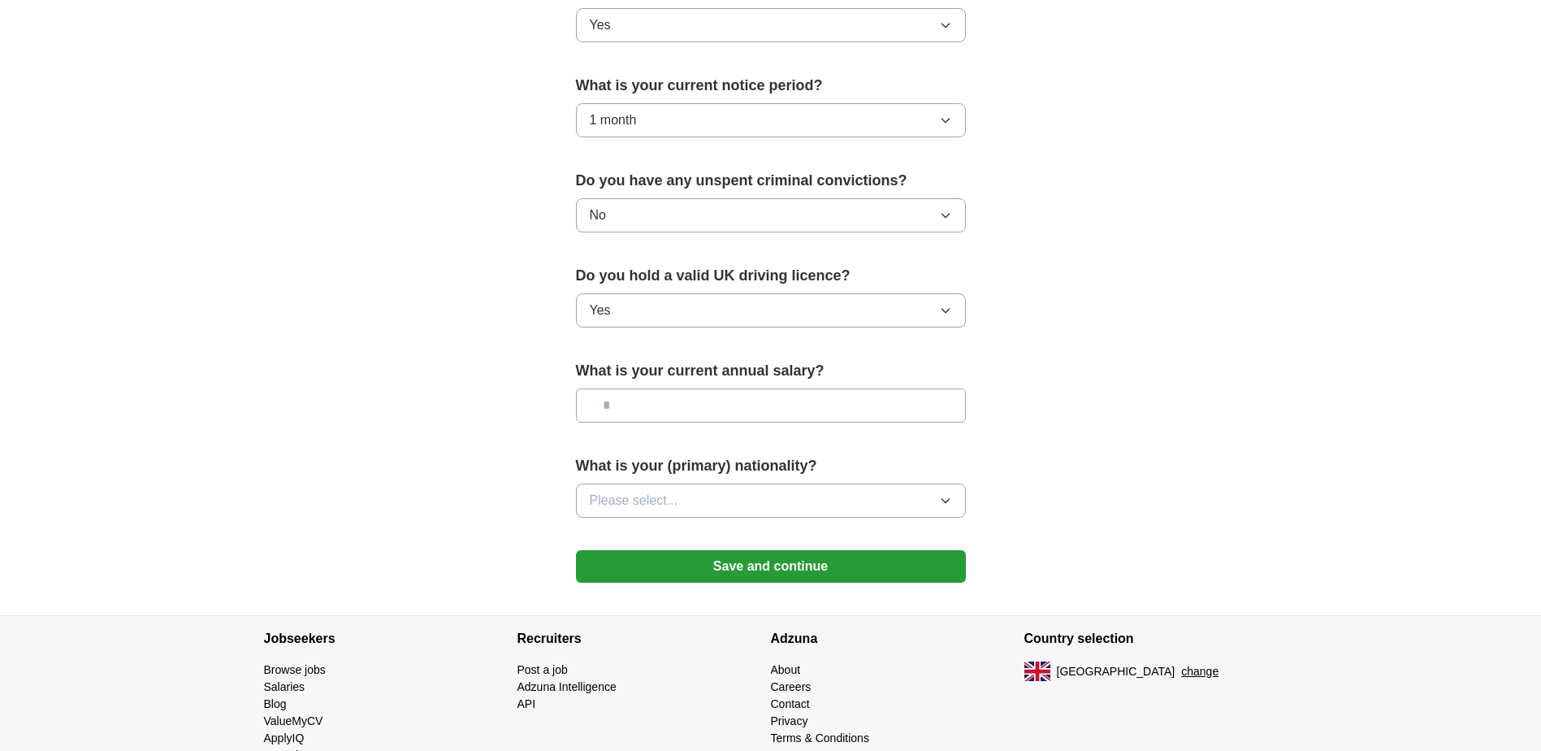
scroll to position [894, 0]
click at [665, 407] on input "text" at bounding box center [771, 404] width 390 height 34
type input "*******"
click at [661, 499] on span "Please select..." at bounding box center [634, 498] width 89 height 19
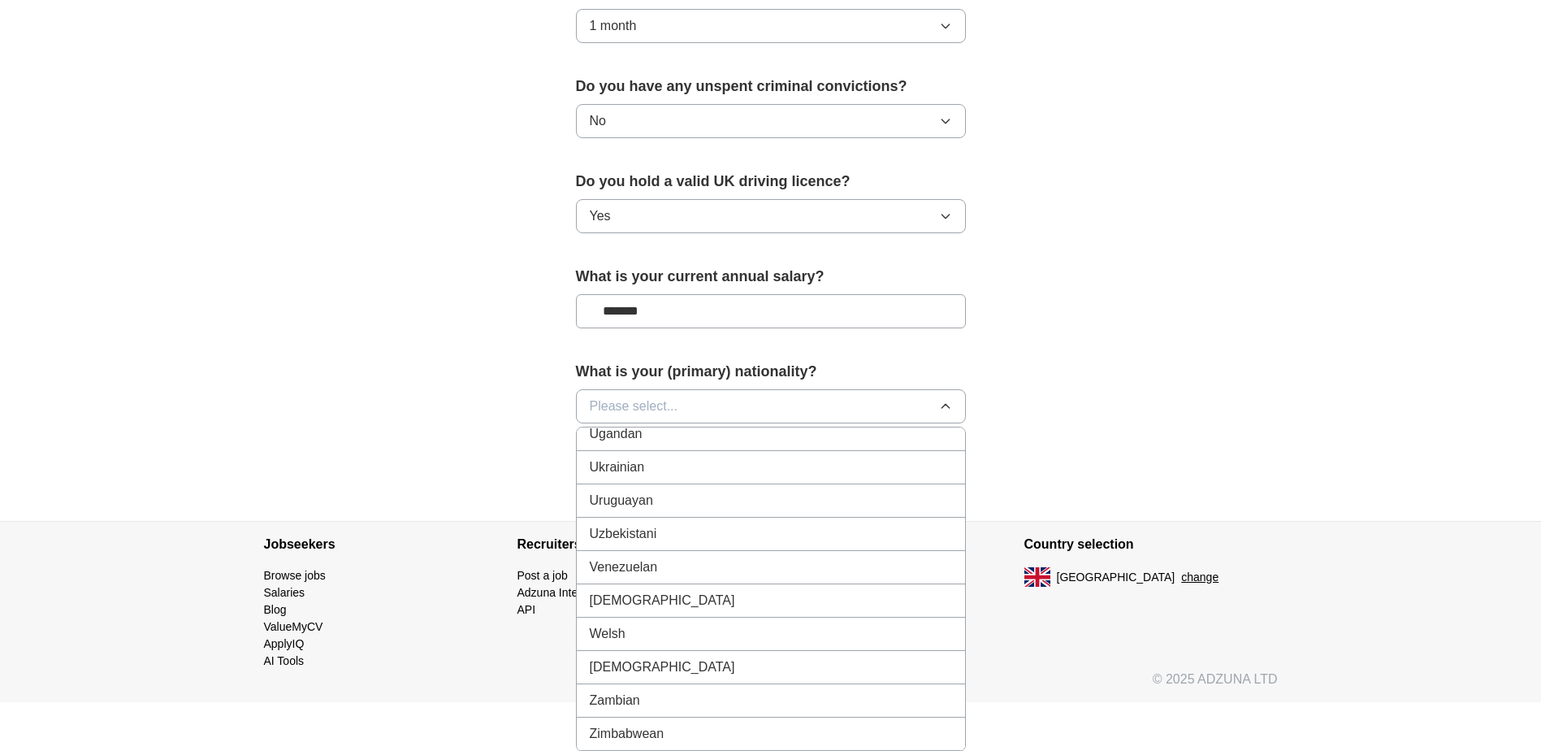
scroll to position [987, 0]
click at [667, 737] on div "Zimbabwean" at bounding box center [771, 732] width 362 height 19
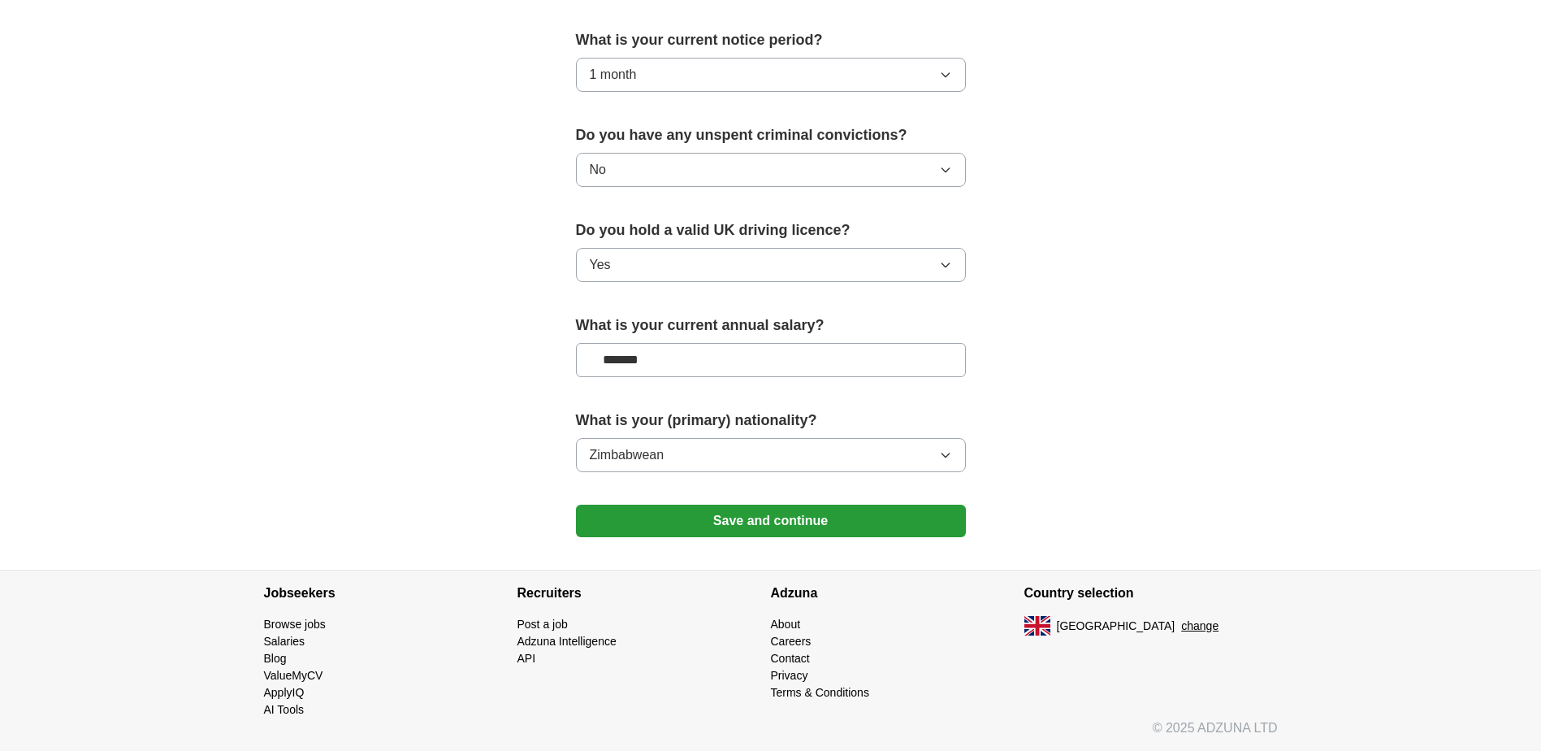
click at [805, 520] on button "Save and continue" at bounding box center [771, 521] width 390 height 32
